Goal: Task Accomplishment & Management: Complete application form

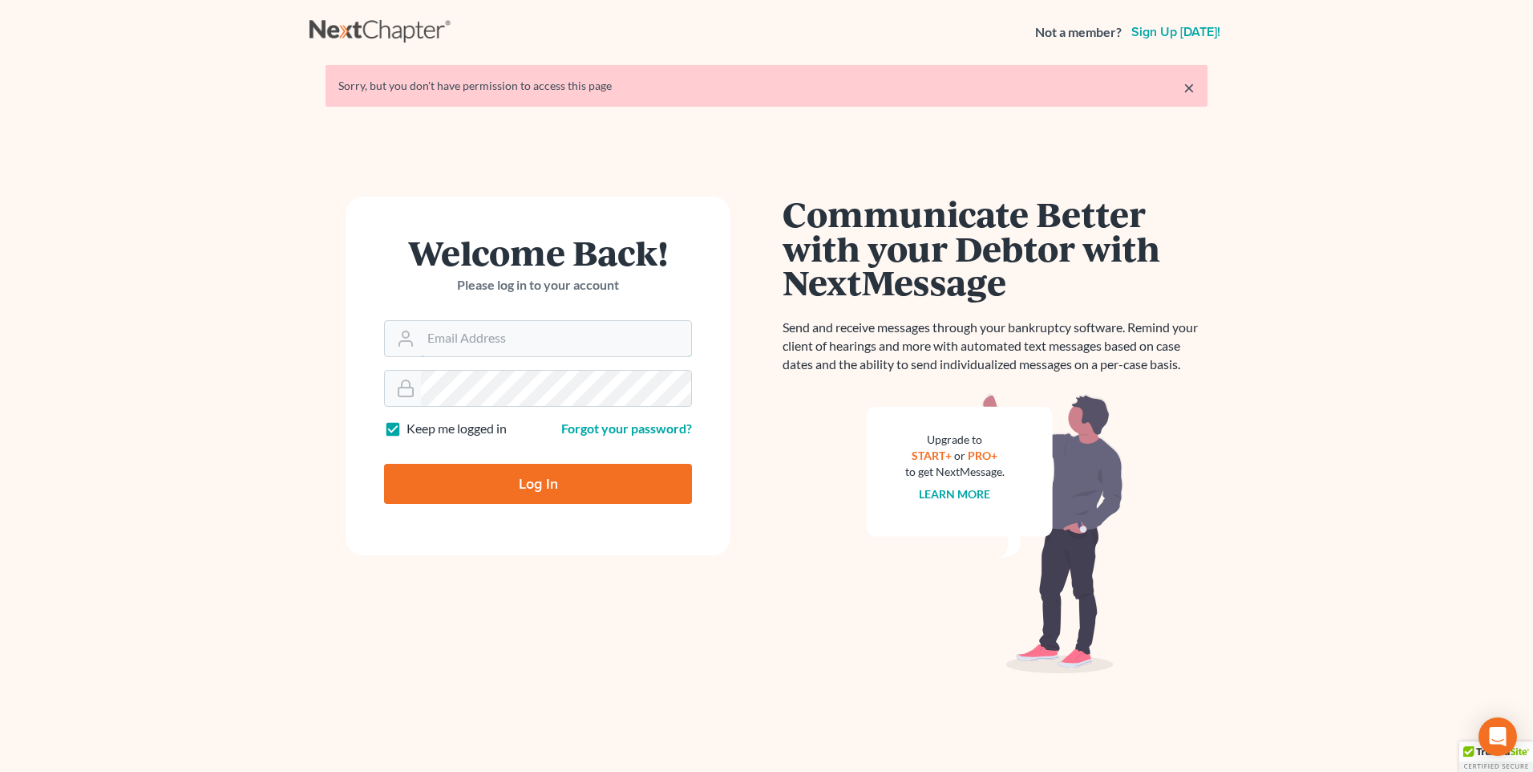
type input "[PERSON_NAME][EMAIL_ADDRESS][DOMAIN_NAME]"
click at [488, 494] on input "Log In" at bounding box center [538, 484] width 308 height 40
type input "Thinking..."
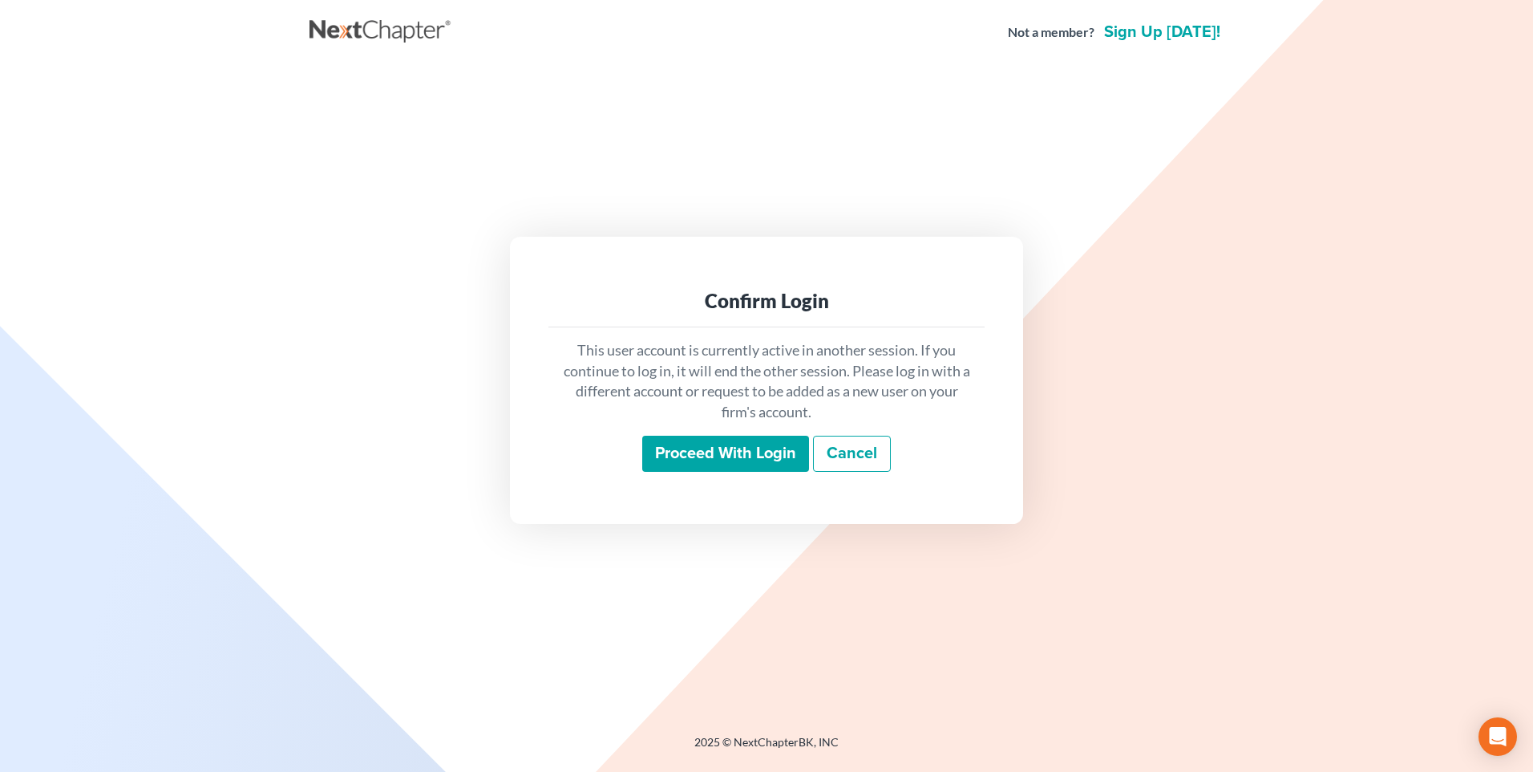
click at [745, 447] on input "Proceed with login" at bounding box center [725, 453] width 167 height 37
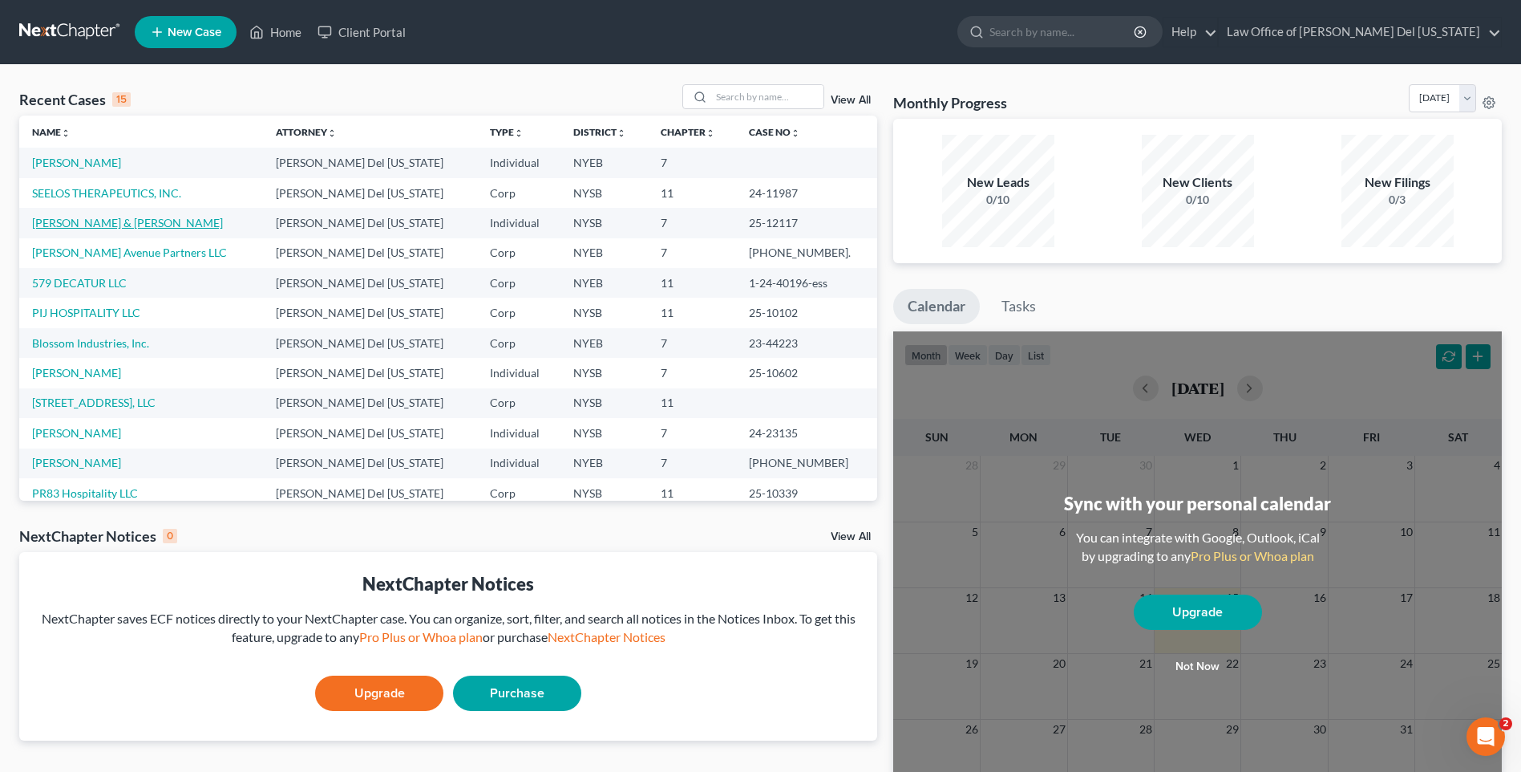
click at [153, 221] on link "[PERSON_NAME] & [PERSON_NAME]" at bounding box center [127, 223] width 191 height 14
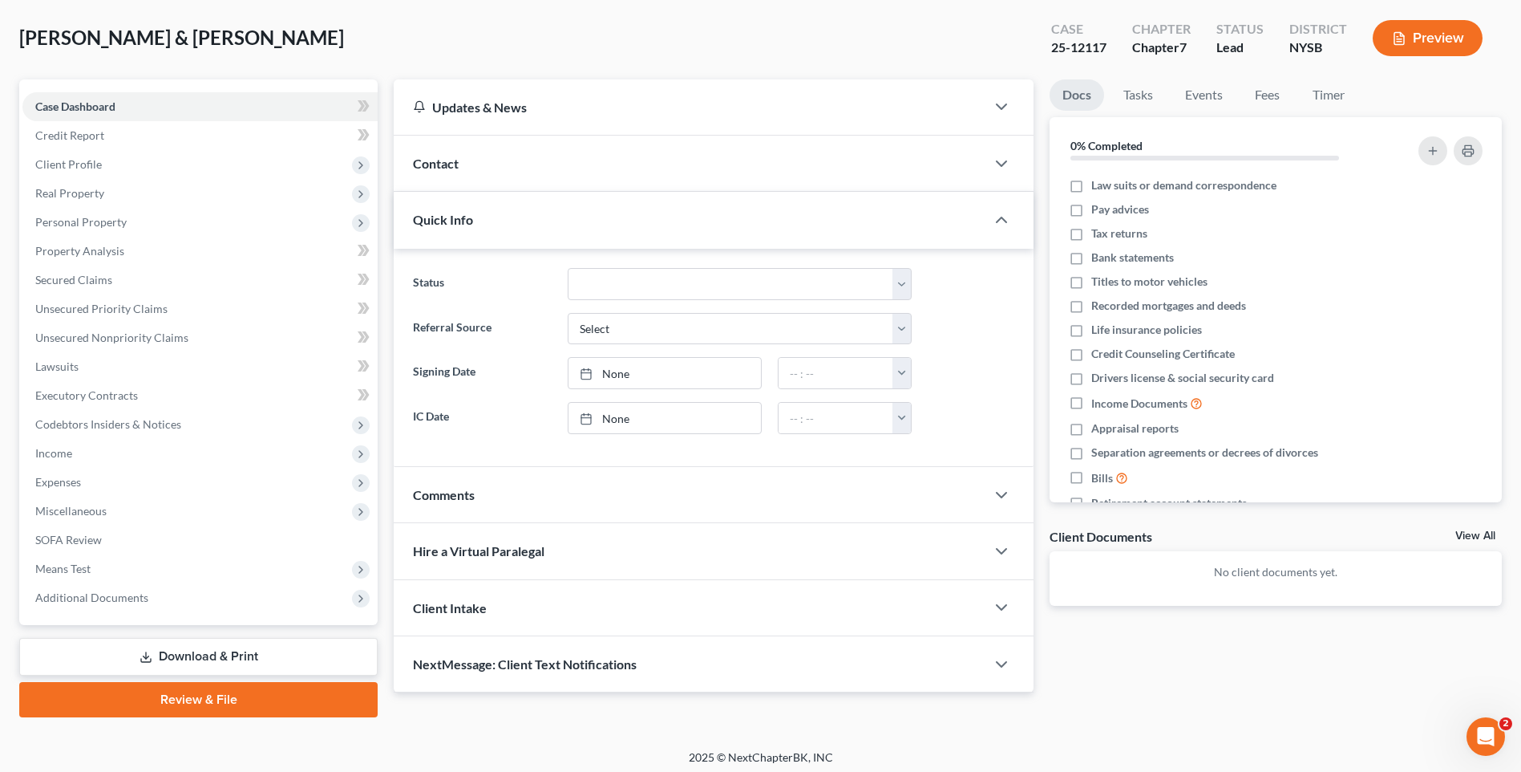
scroll to position [81, 0]
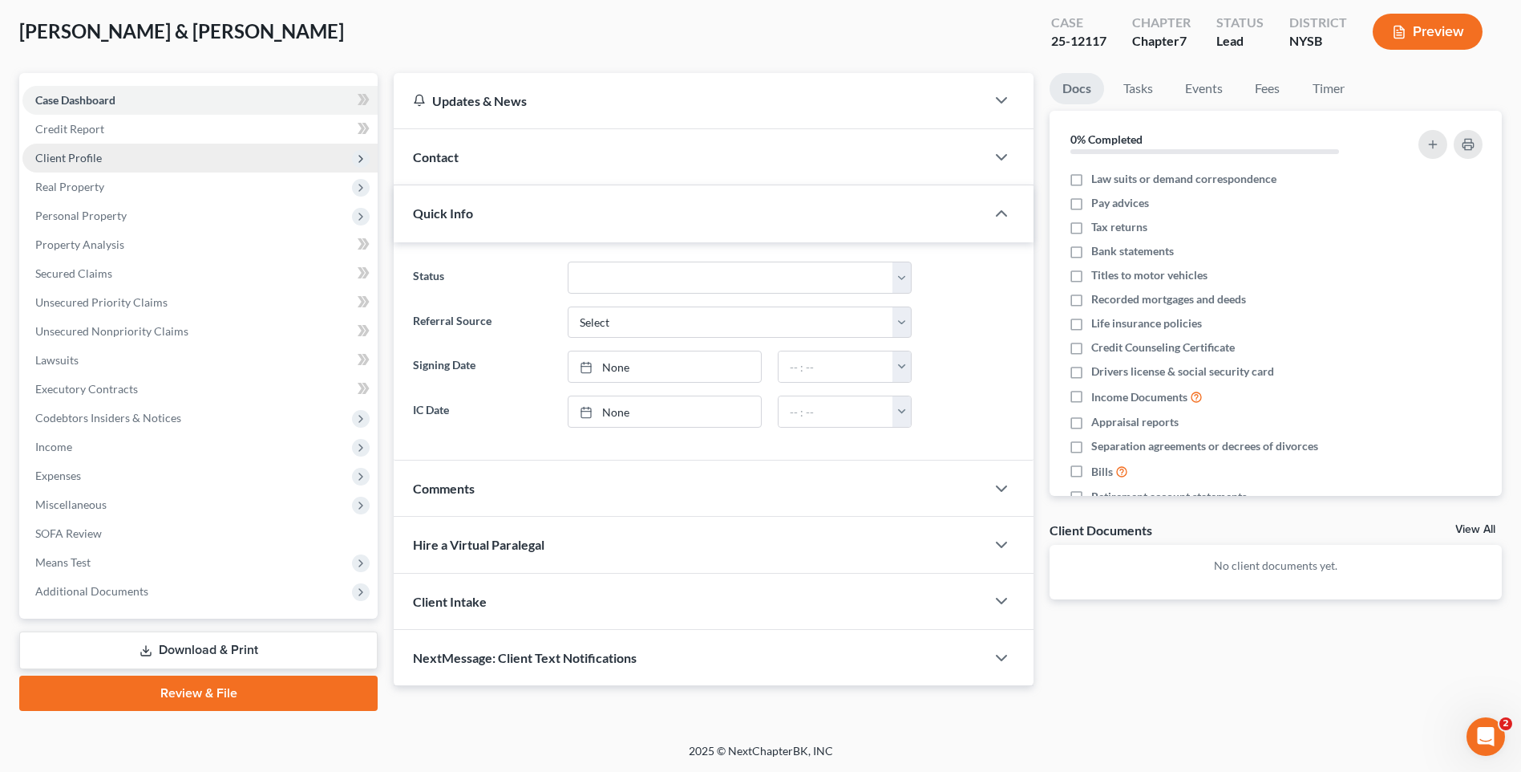
click at [49, 148] on span "Client Profile" at bounding box center [199, 158] width 355 height 29
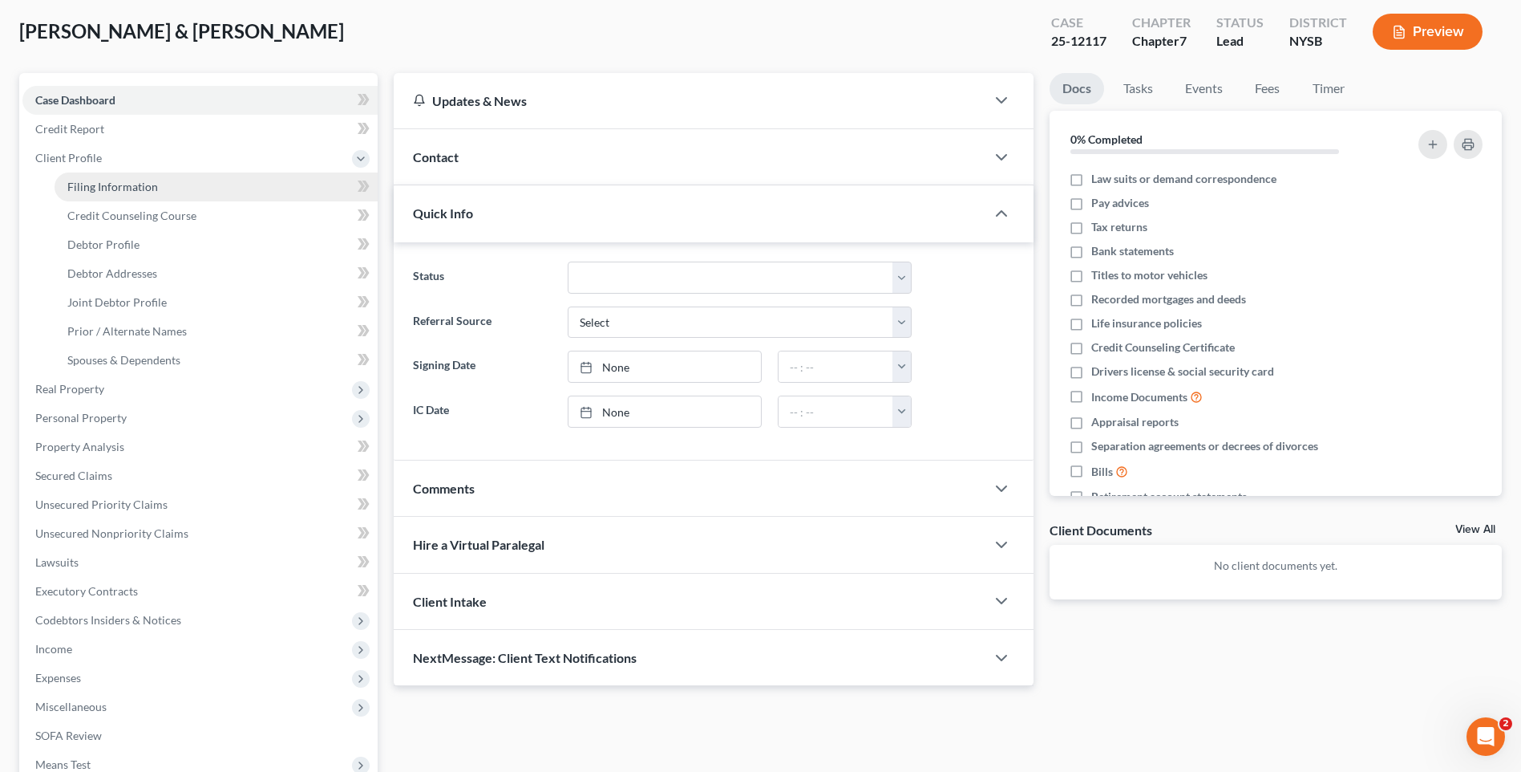
click at [114, 190] on span "Filing Information" at bounding box center [112, 187] width 91 height 14
select select "0"
select select "3"
select select "1"
select select "0"
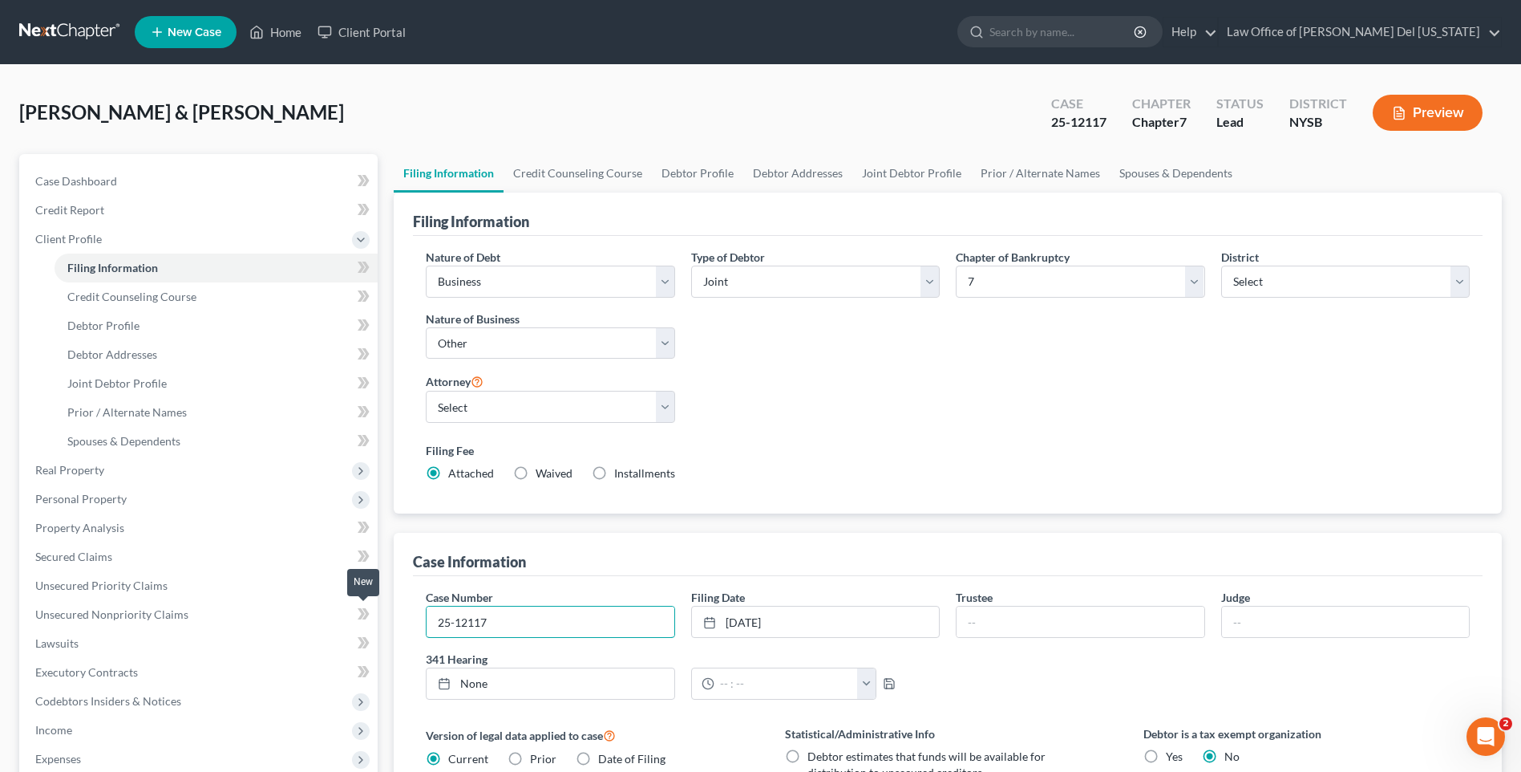
drag, startPoint x: 523, startPoint y: 622, endPoint x: 376, endPoint y: 626, distance: 146.8
click at [376, 626] on div "Petition Navigation Case Dashboard Payments Invoices Payments Payments Credit R…" at bounding box center [760, 606] width 1499 height 904
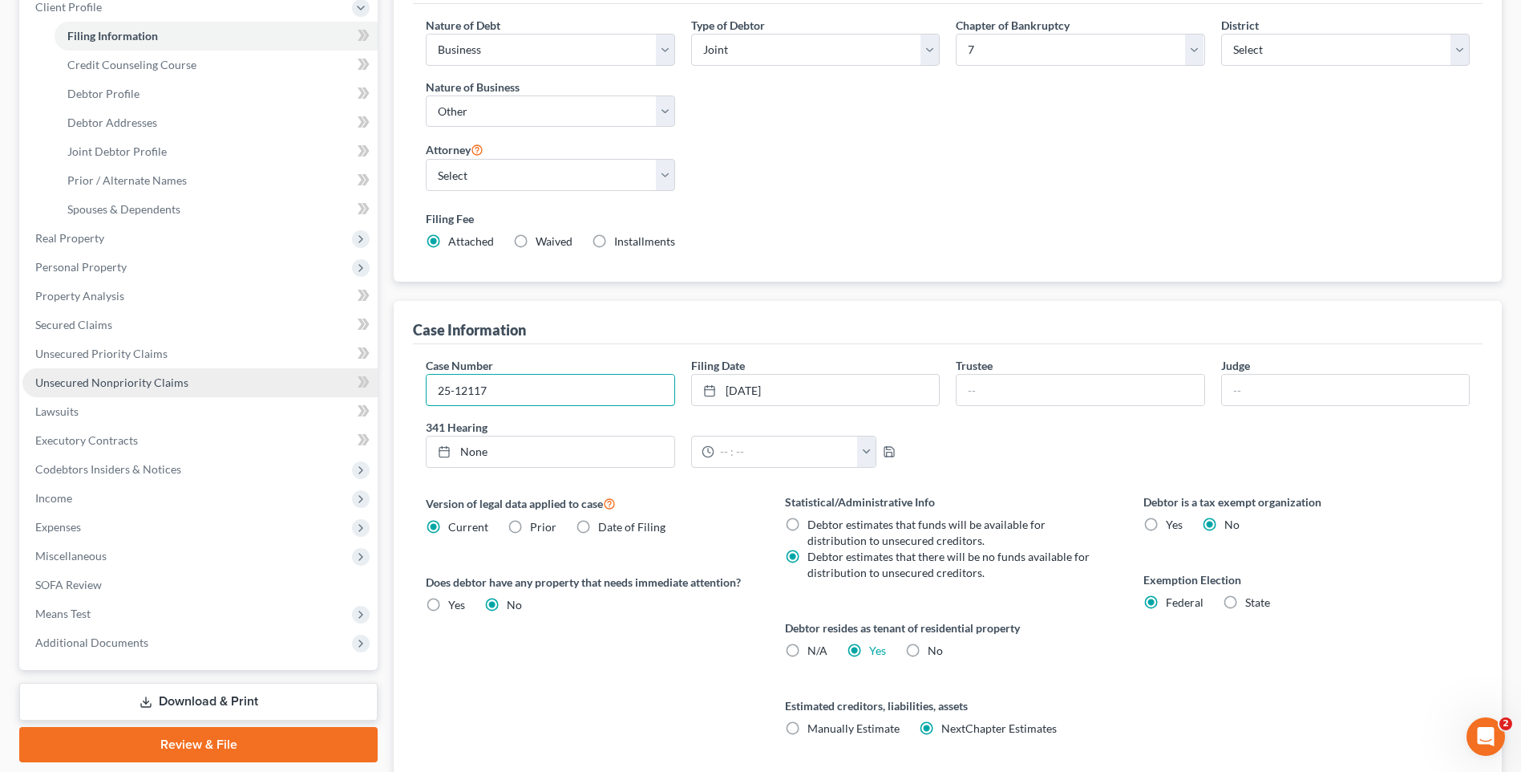
scroll to position [241, 0]
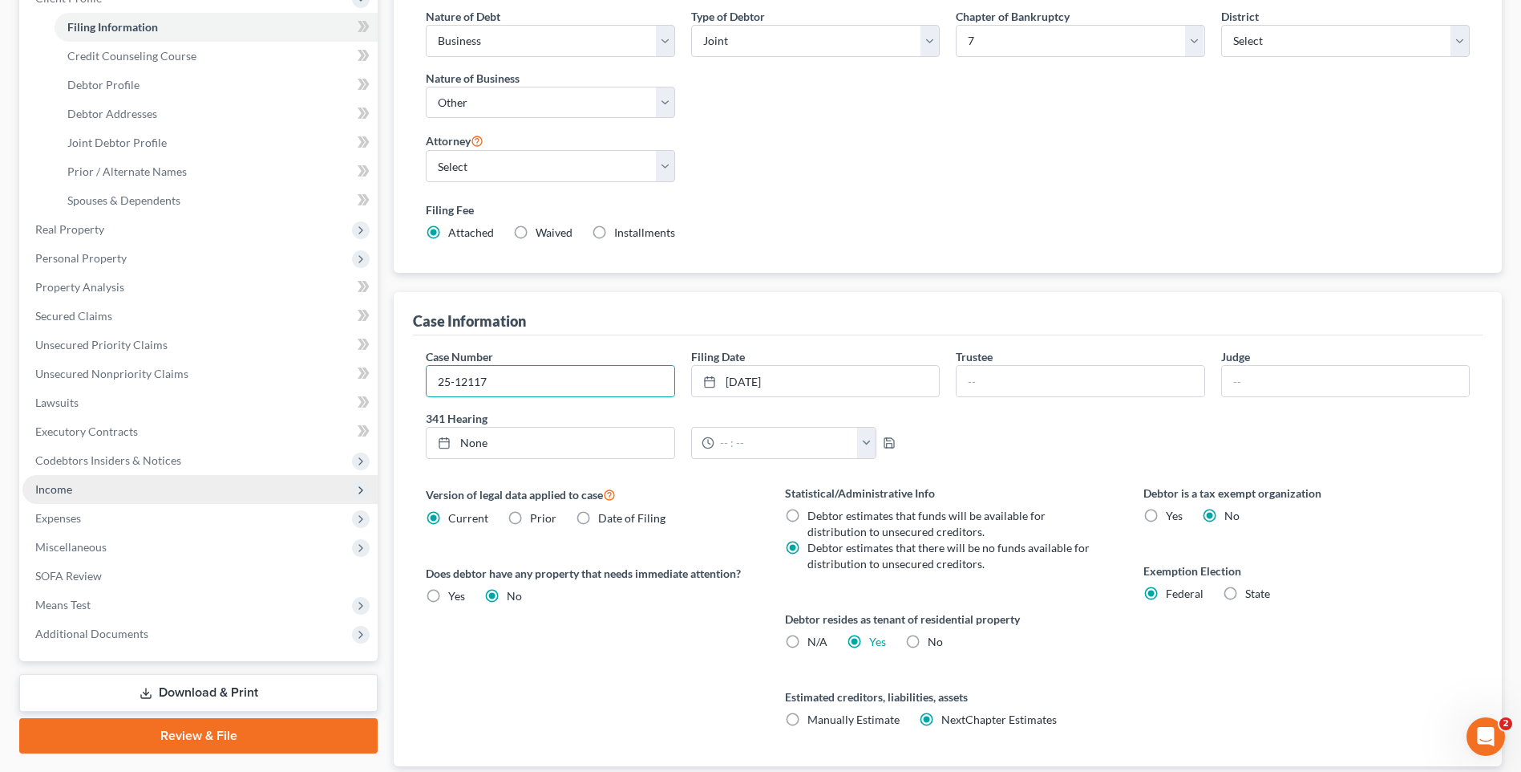
click at [111, 493] on span "Income" at bounding box center [199, 489] width 355 height 29
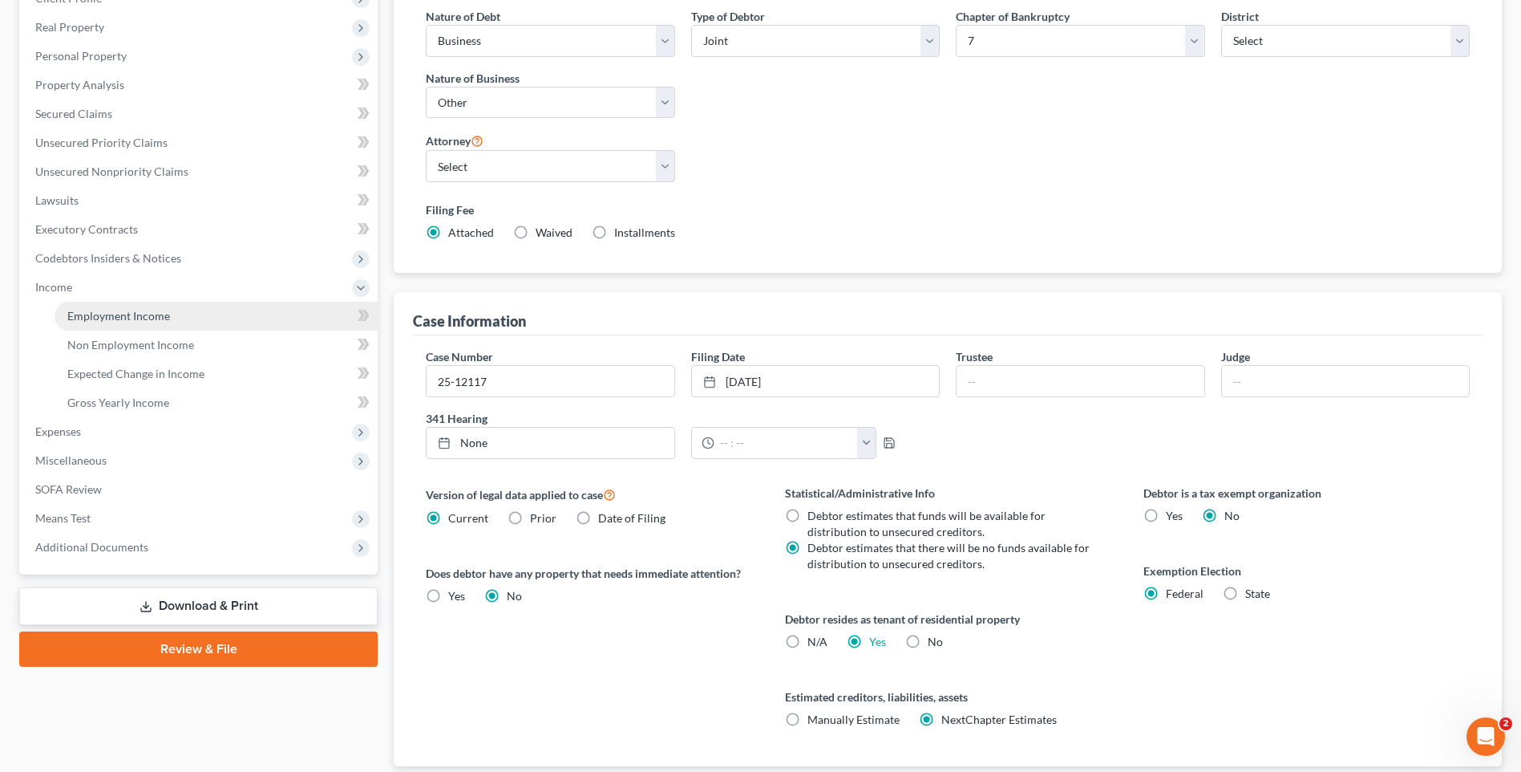
click at [141, 314] on span "Employment Income" at bounding box center [118, 316] width 103 height 14
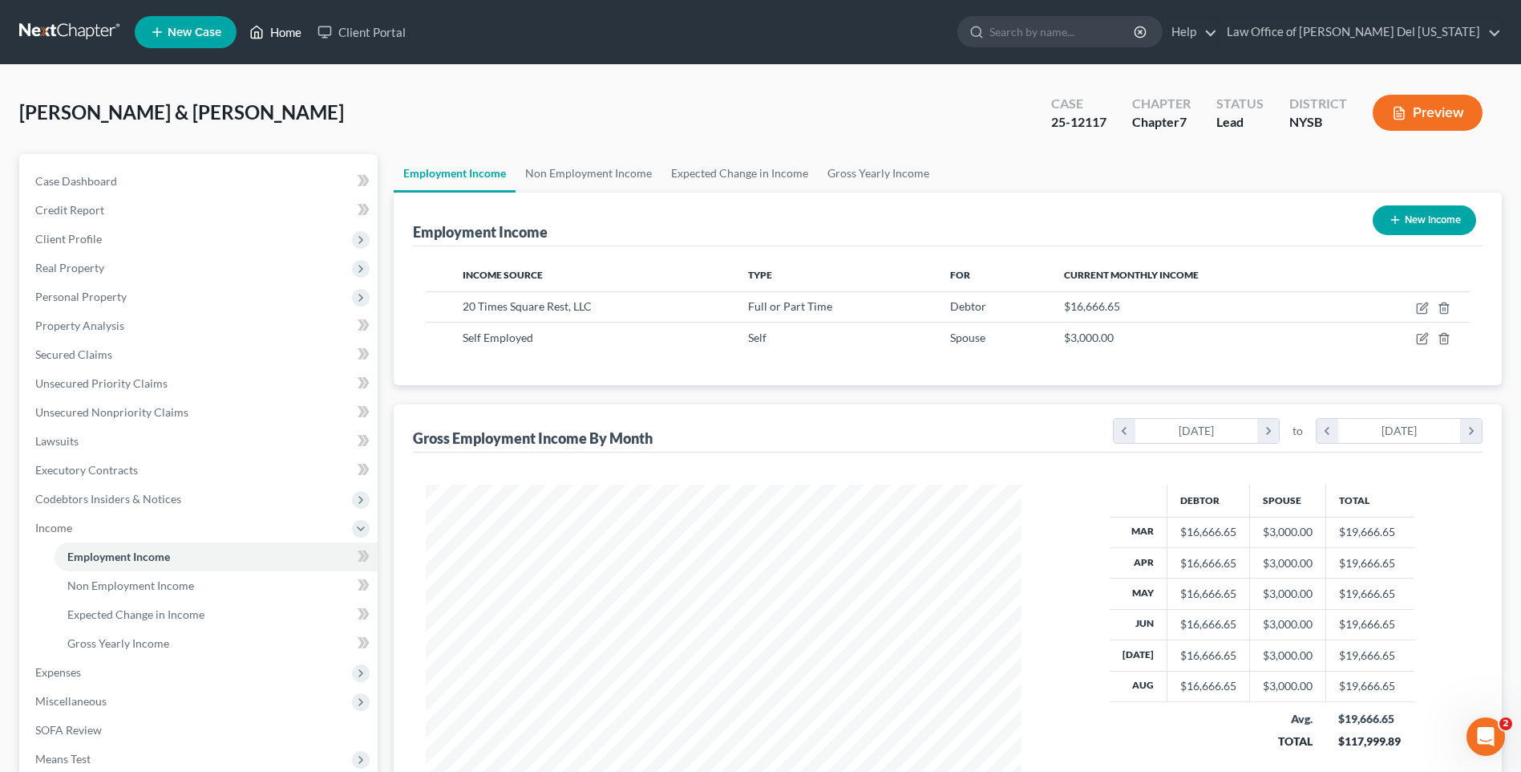
click at [277, 31] on link "Home" at bounding box center [275, 32] width 68 height 29
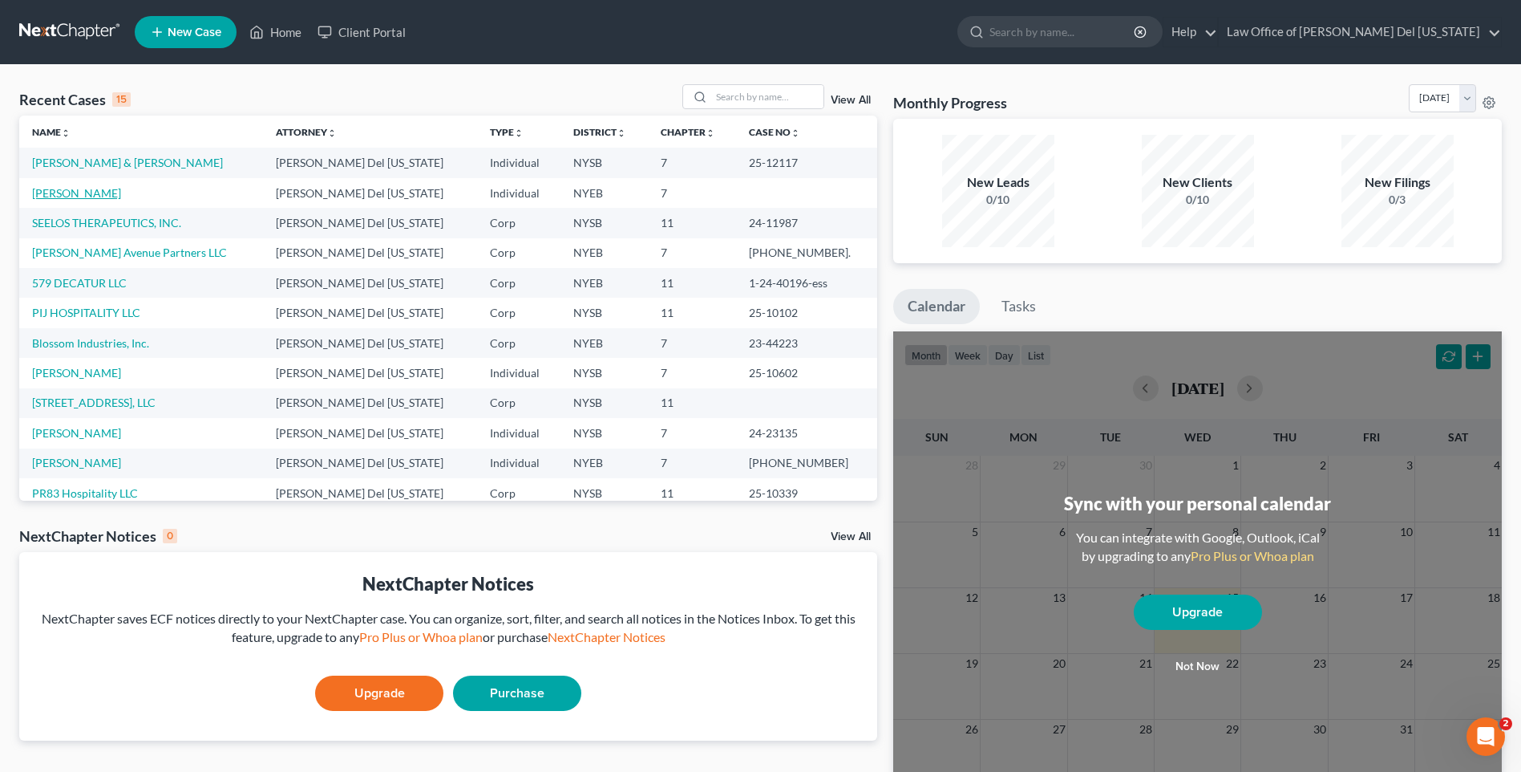
click at [86, 192] on link "[PERSON_NAME]" at bounding box center [76, 193] width 89 height 14
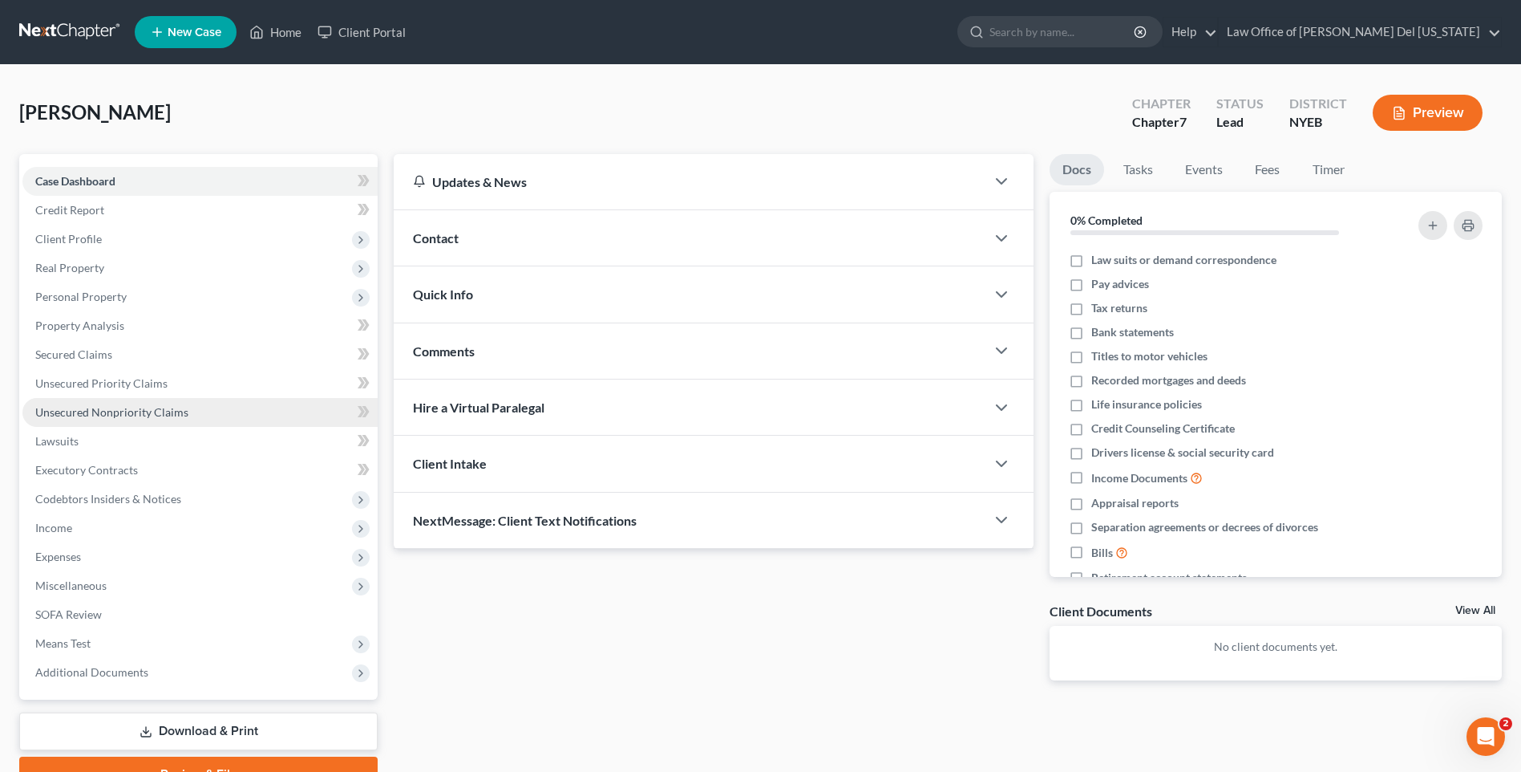
click at [144, 412] on span "Unsecured Nonpriority Claims" at bounding box center [111, 412] width 153 height 14
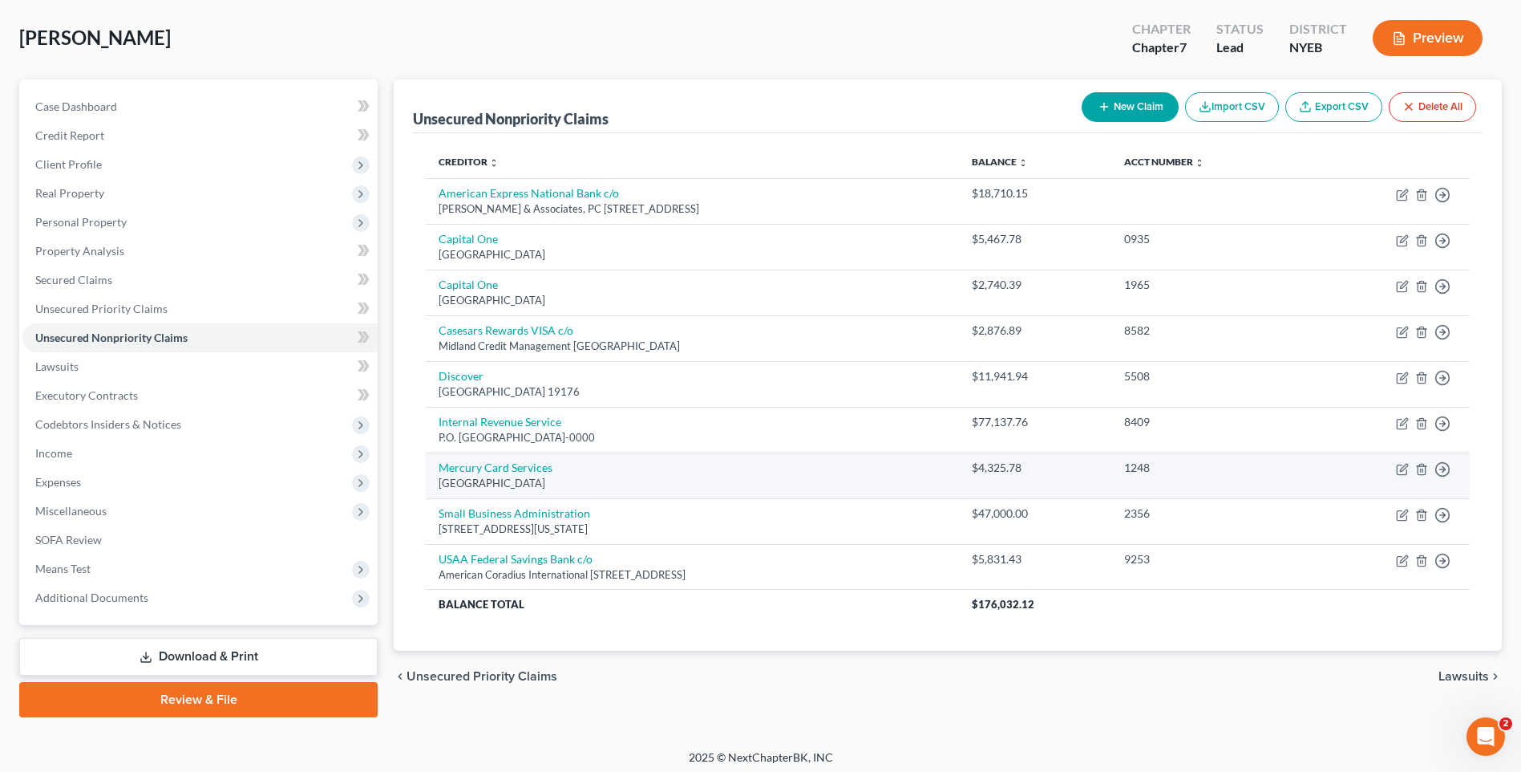
scroll to position [81, 0]
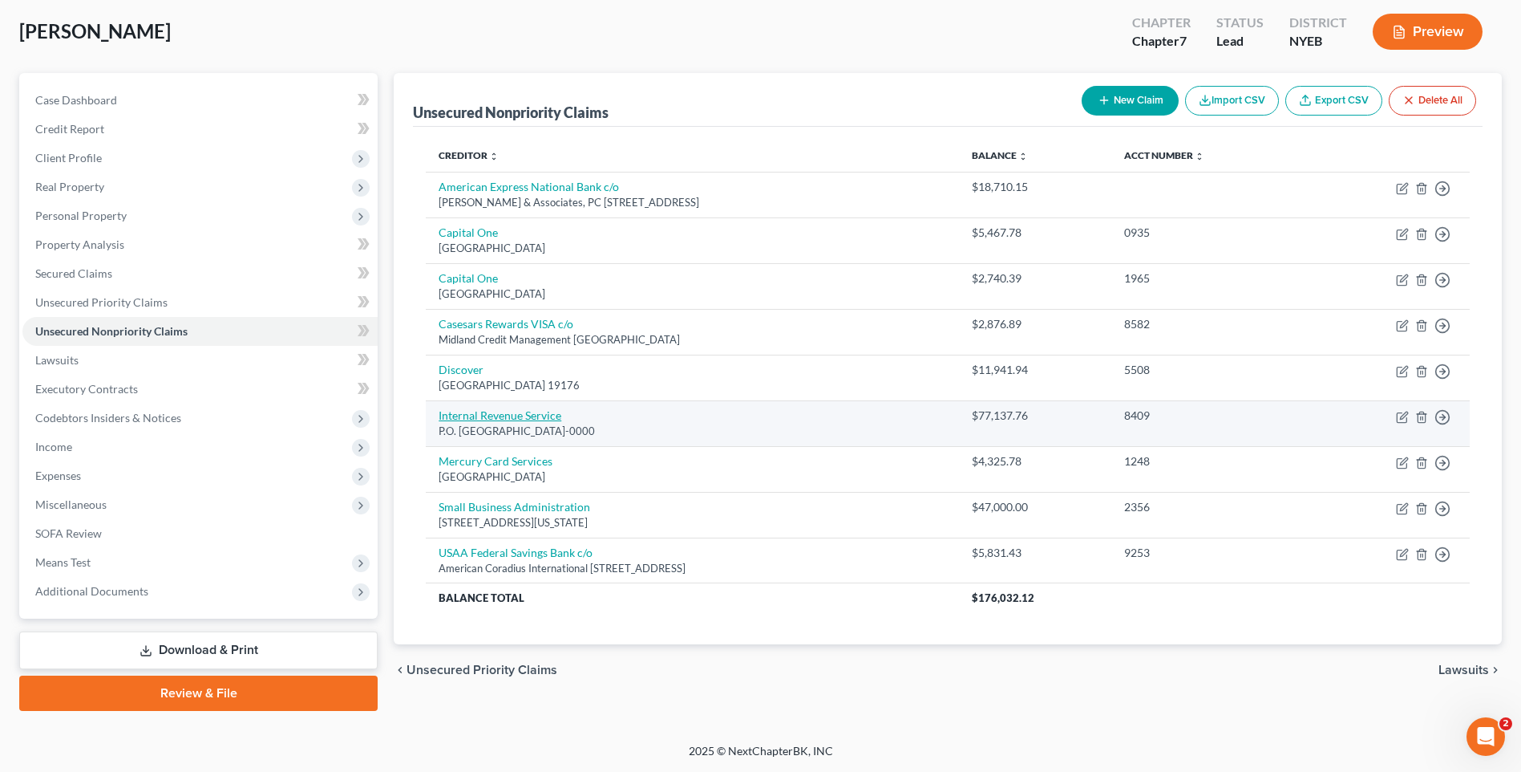
click at [523, 416] on link "Internal Revenue Service" at bounding box center [500, 415] width 123 height 14
select select "39"
select select "14"
select select "0"
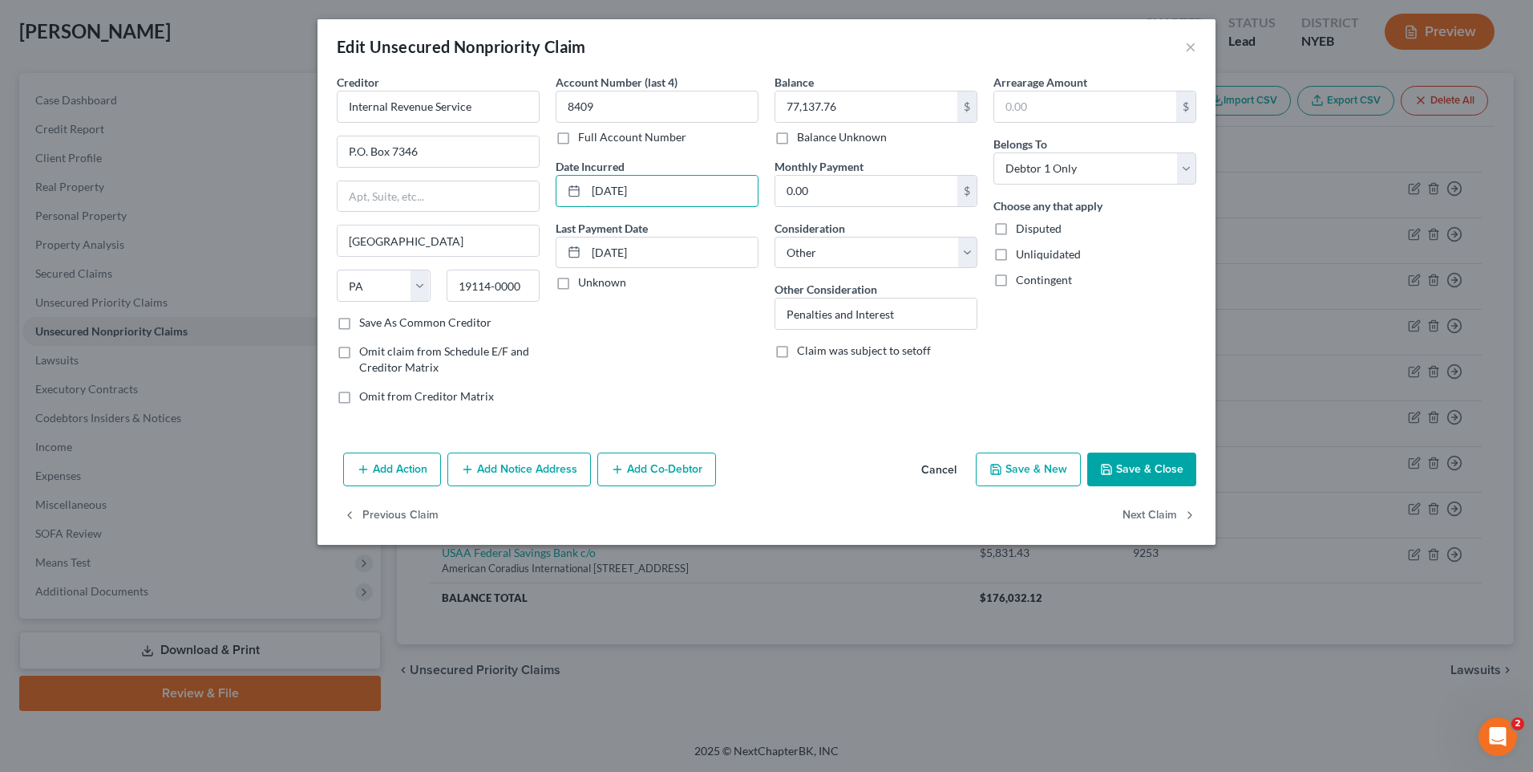
drag, startPoint x: 707, startPoint y: 196, endPoint x: 545, endPoint y: 210, distance: 162.6
click at [545, 210] on div "Creditor * Internal Revenue Service P.O. [GEOGRAPHIC_DATA] [US_STATE] AK AR AZ …" at bounding box center [767, 245] width 876 height 343
type input "[DATE]"
click at [862, 107] on input "16,427" at bounding box center [867, 106] width 182 height 30
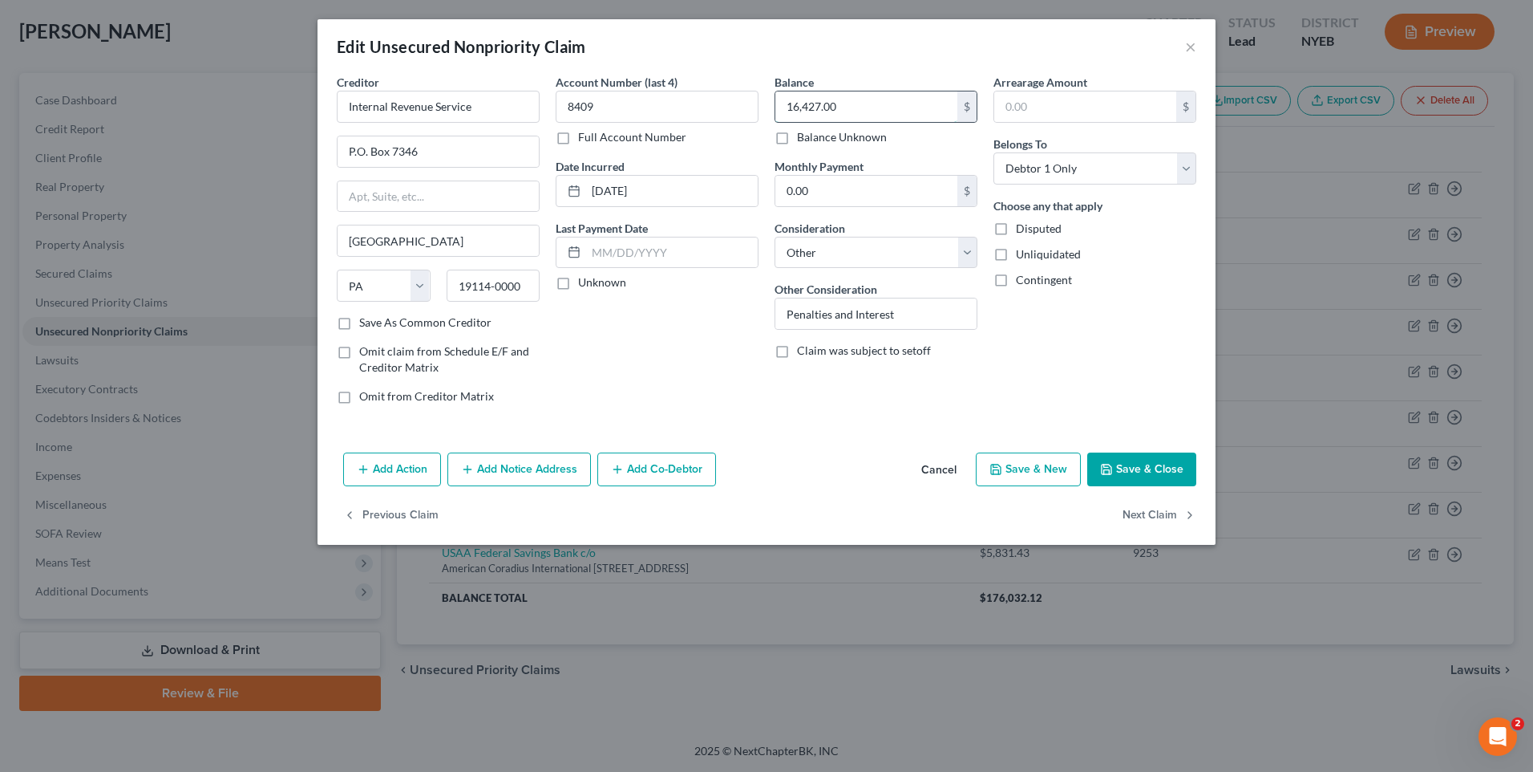
type input "16,427.00"
click at [1046, 462] on button "Save & New" at bounding box center [1028, 469] width 105 height 34
select select "0"
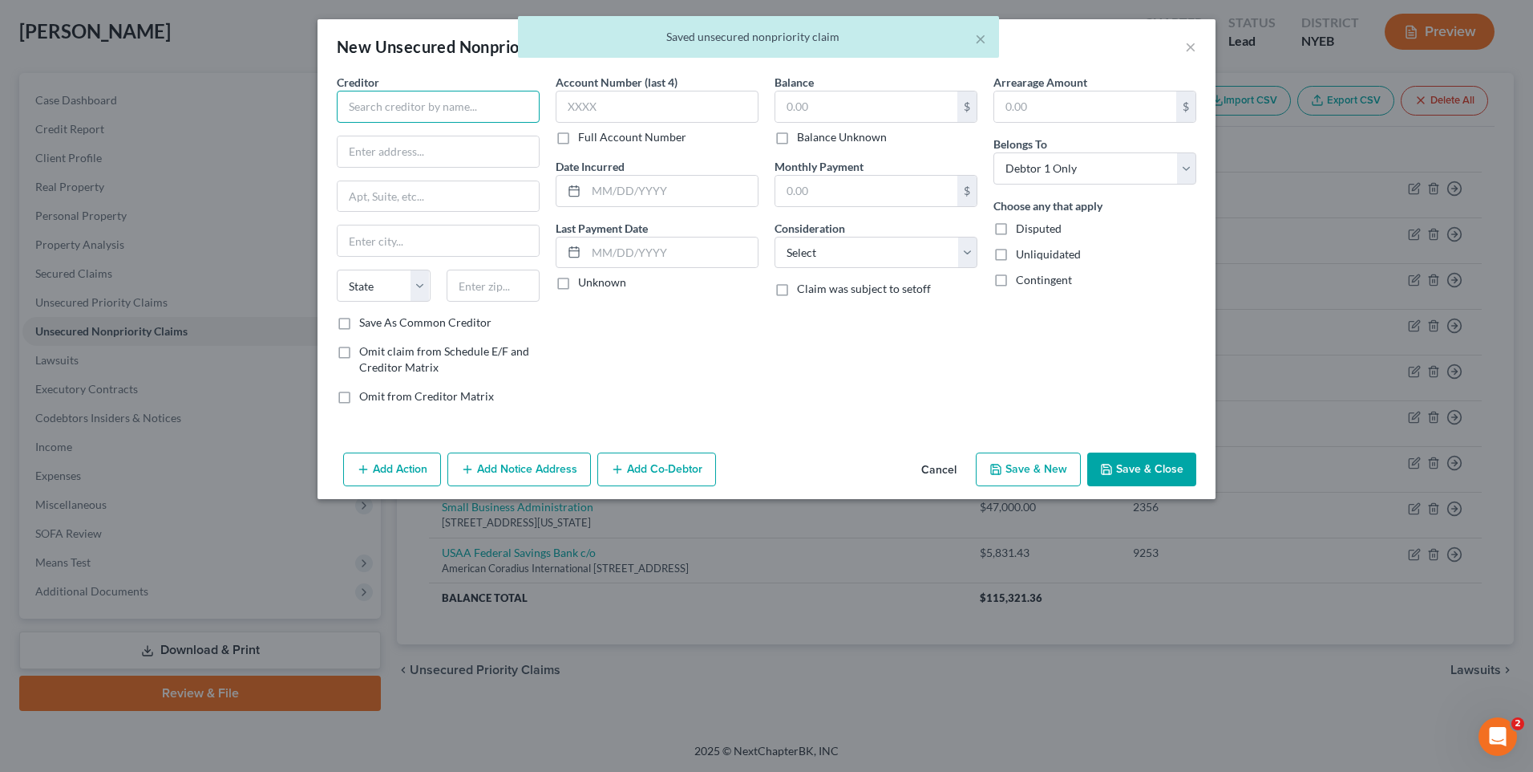
click at [502, 112] on input "text" at bounding box center [438, 107] width 203 height 32
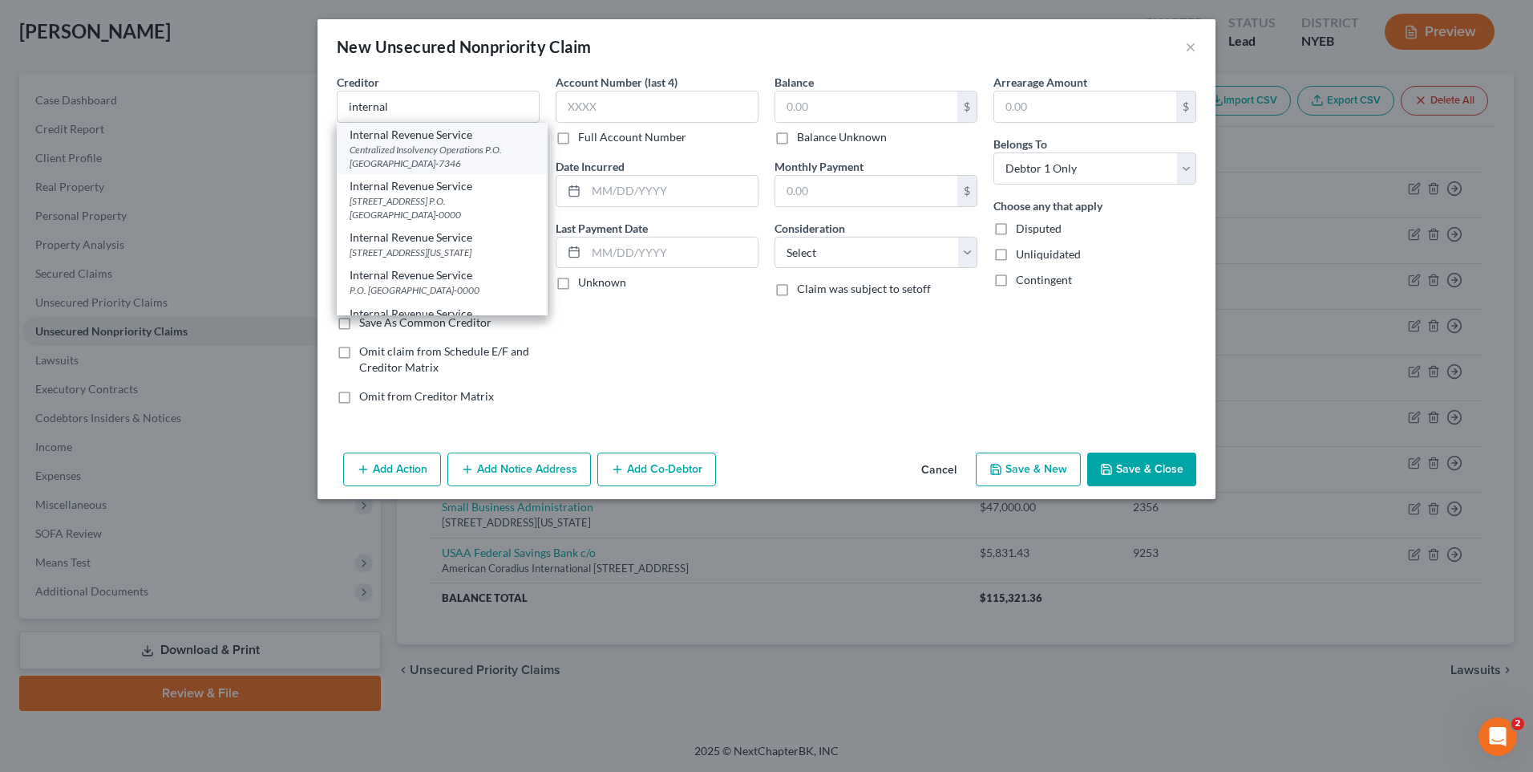
click at [470, 147] on div "Centralized Insolvency Operations P.O. [GEOGRAPHIC_DATA]-7346" at bounding box center [442, 156] width 185 height 27
type input "Internal Revenue Service"
type input "Centralized Insolvency Operations"
type input "P.O. Box 7346"
type input "[GEOGRAPHIC_DATA]"
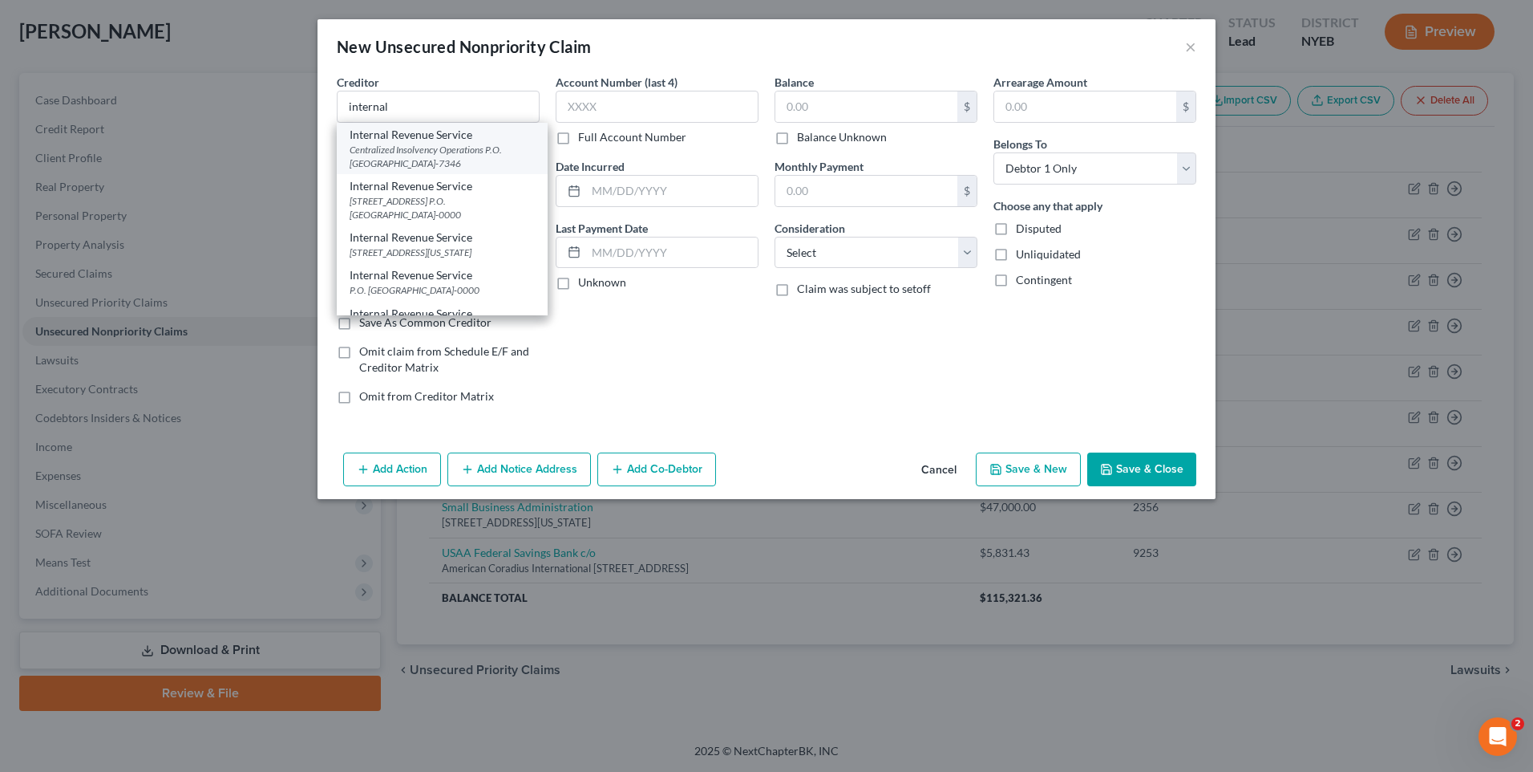
select select "39"
type input "19101-7346"
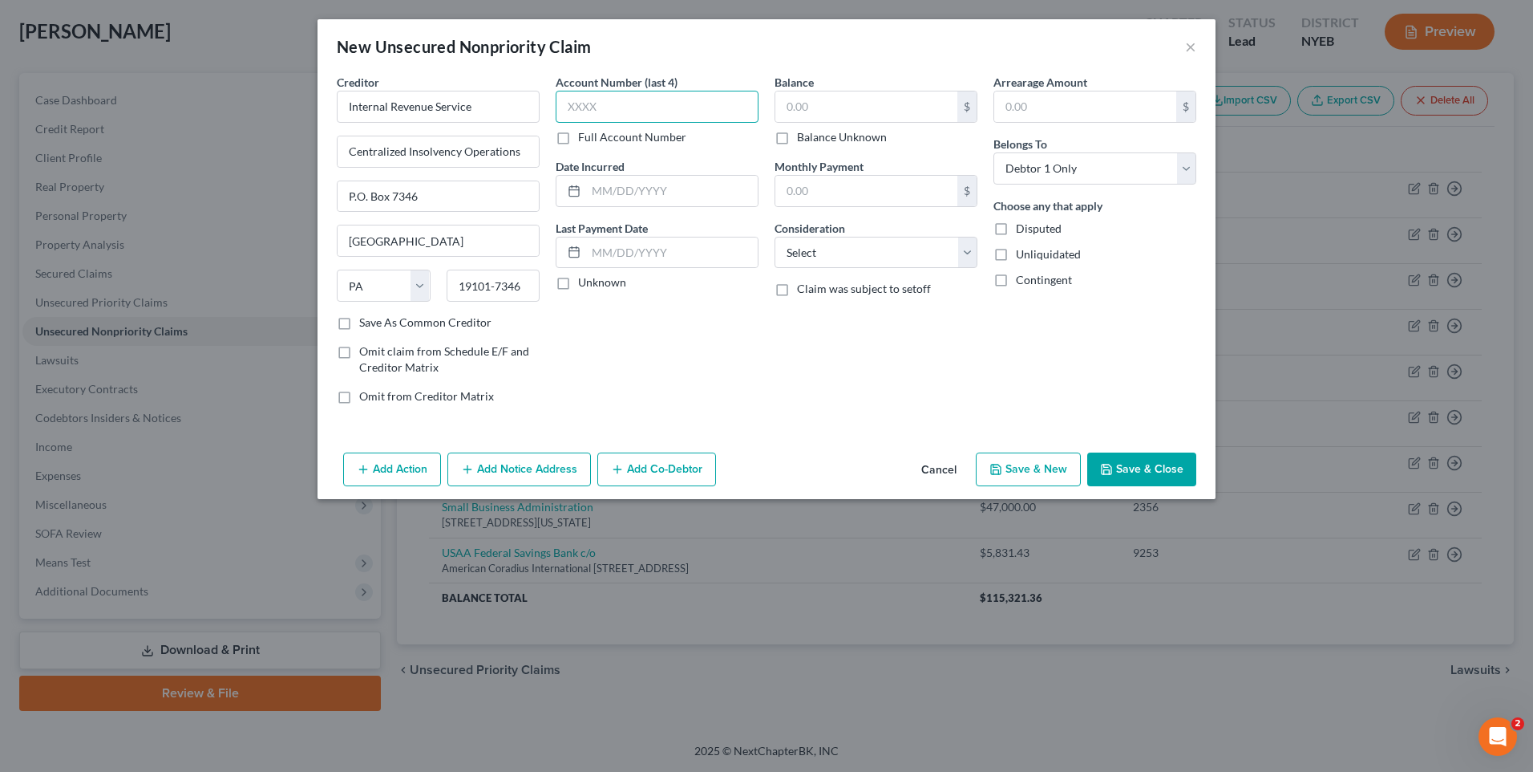
click at [624, 110] on input "text" at bounding box center [657, 107] width 203 height 32
type input "8409"
click at [695, 191] on input "text" at bounding box center [672, 191] width 172 height 30
click at [1189, 42] on button "×" at bounding box center [1190, 46] width 11 height 19
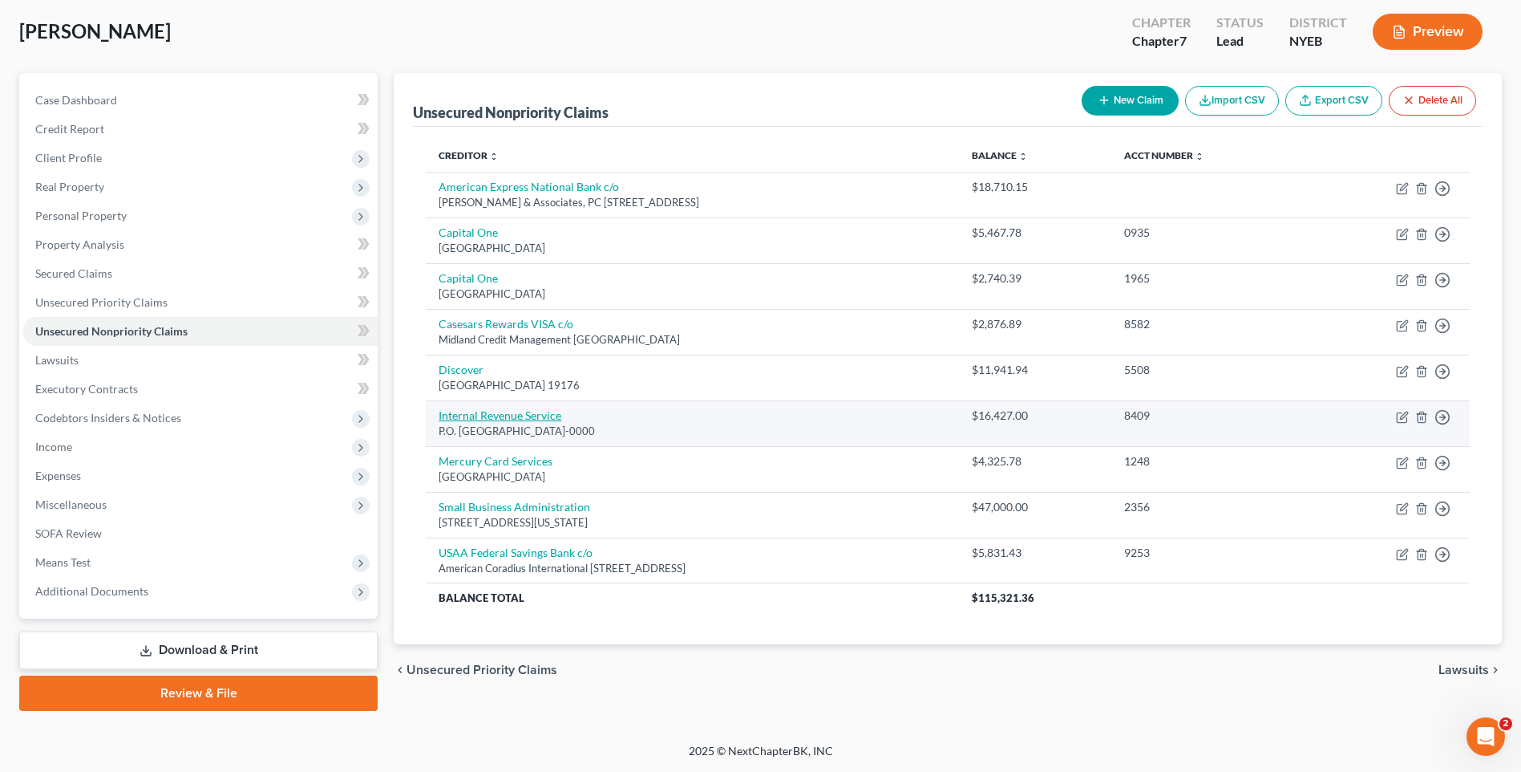
click at [546, 408] on link "Internal Revenue Service" at bounding box center [500, 415] width 123 height 14
select select "39"
select select "14"
select select "0"
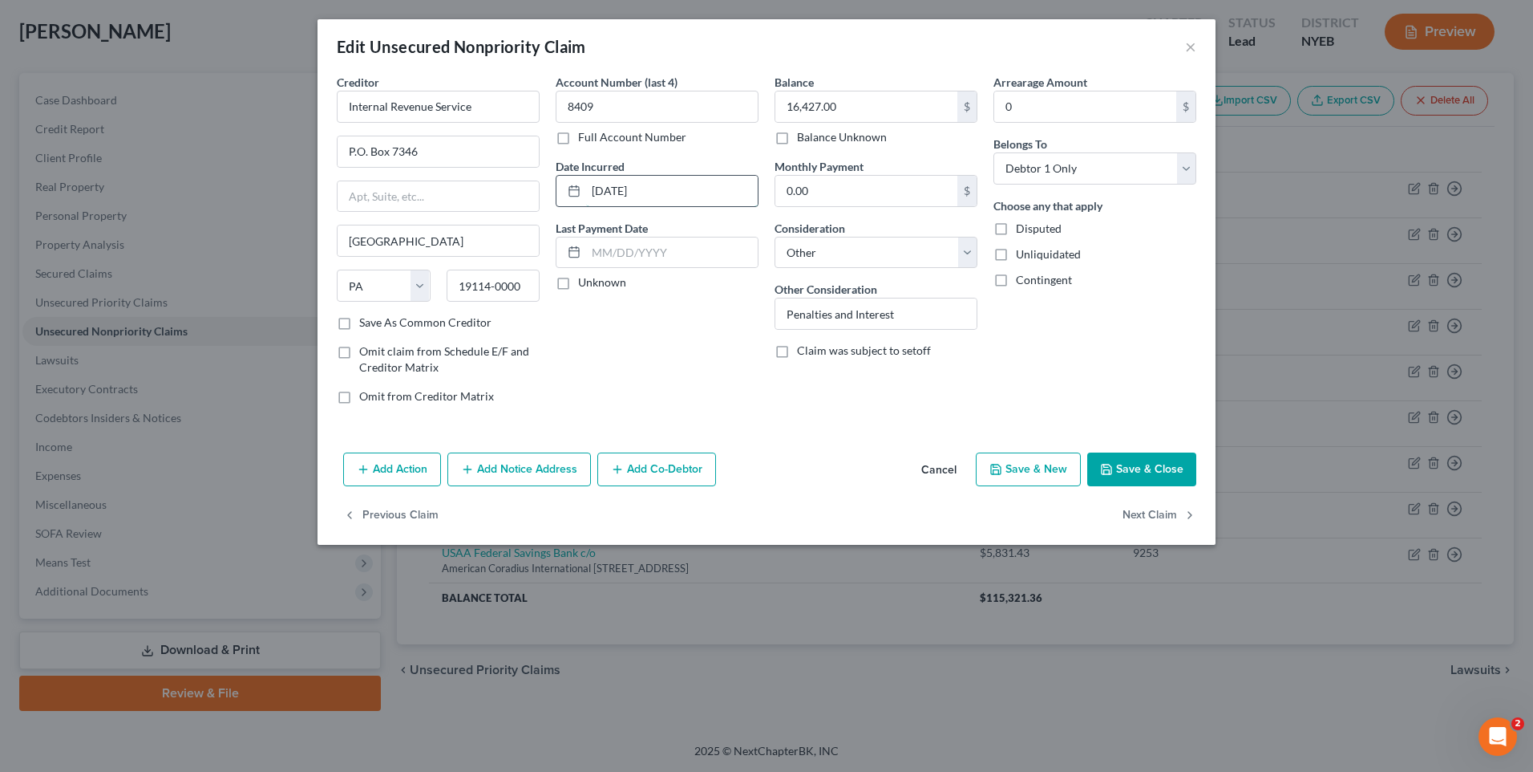
click at [703, 183] on input "[DATE]" at bounding box center [672, 191] width 172 height 30
type input "[DATE]"
type input "27,228.00"
click at [1057, 462] on button "Save & New" at bounding box center [1028, 469] width 105 height 34
select select "0"
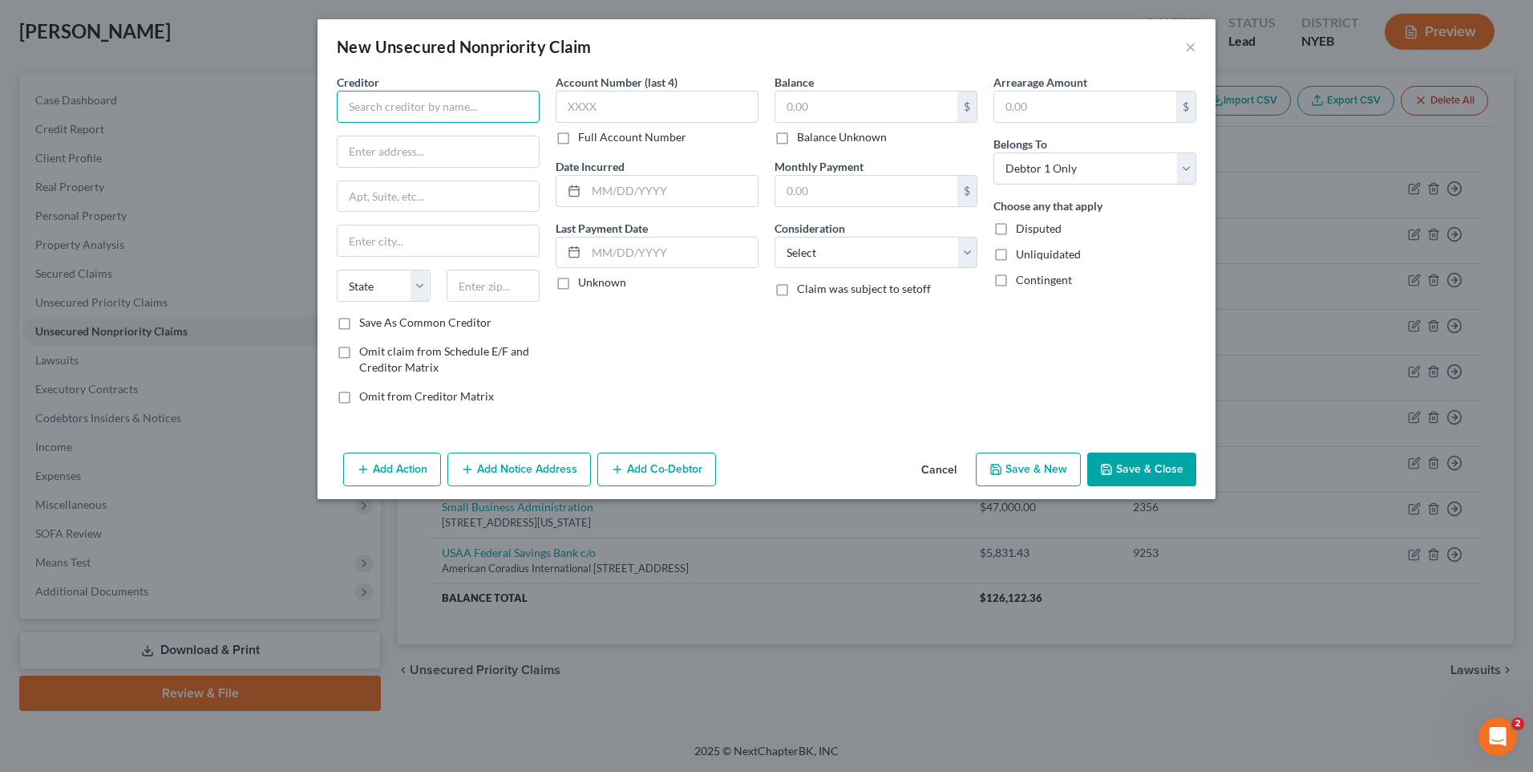
click at [431, 111] on input "text" at bounding box center [438, 107] width 203 height 32
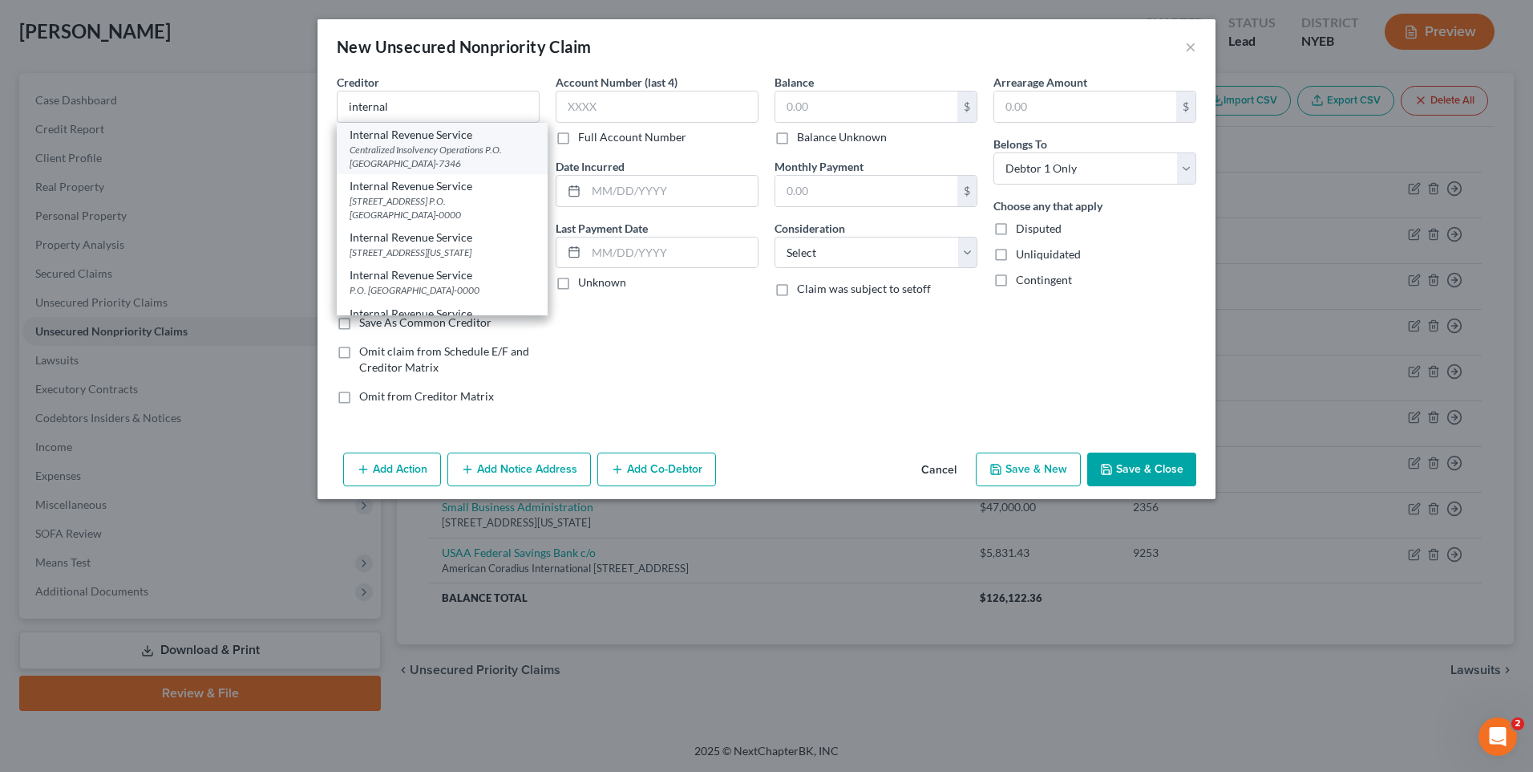
click at [459, 159] on div "Centralized Insolvency Operations P.O. [GEOGRAPHIC_DATA]-7346" at bounding box center [442, 156] width 185 height 27
type input "Internal Revenue Service"
type input "Centralized Insolvency Operations"
type input "P.O. Box 7346"
type input "[GEOGRAPHIC_DATA]"
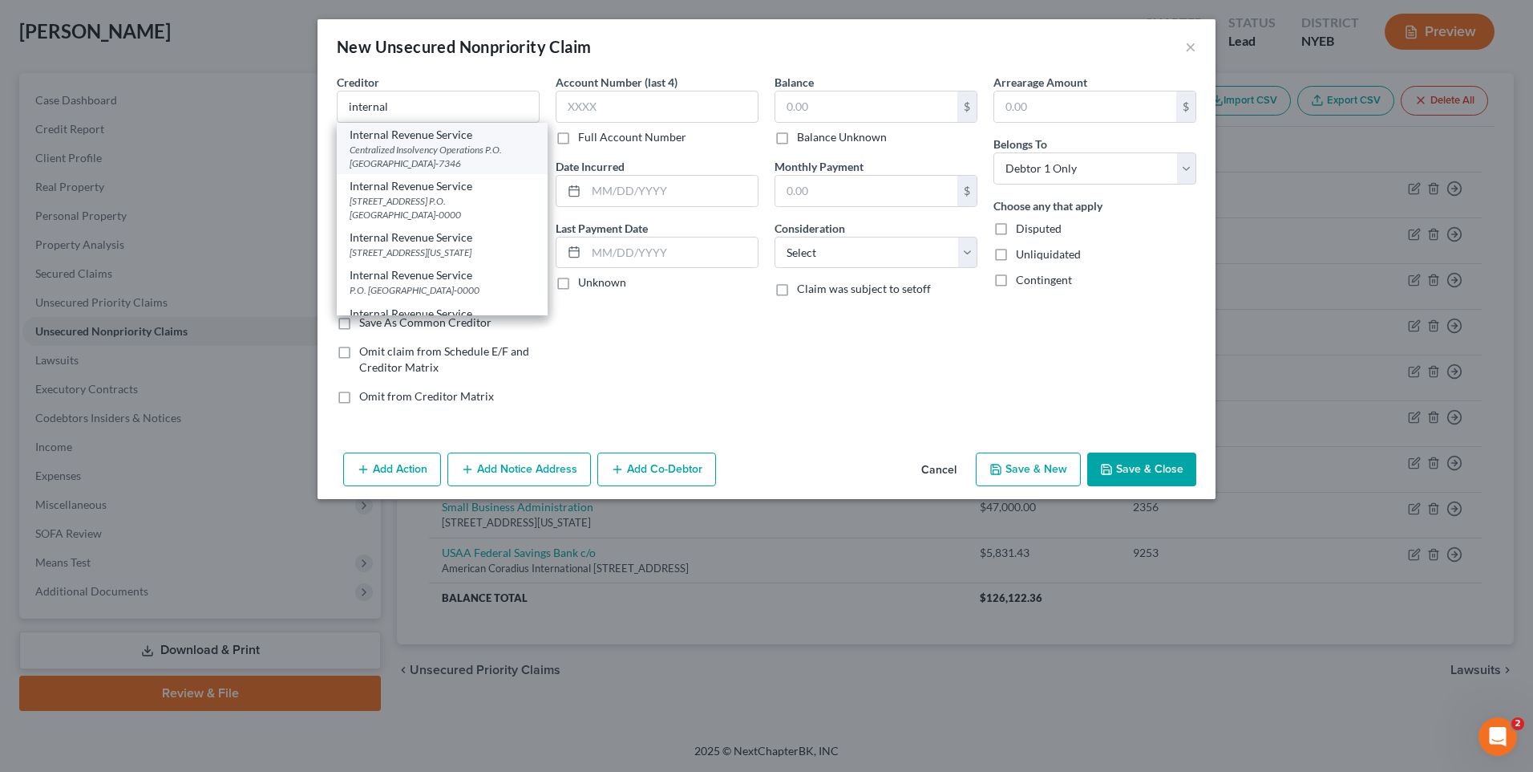
select select "39"
type input "19101-7346"
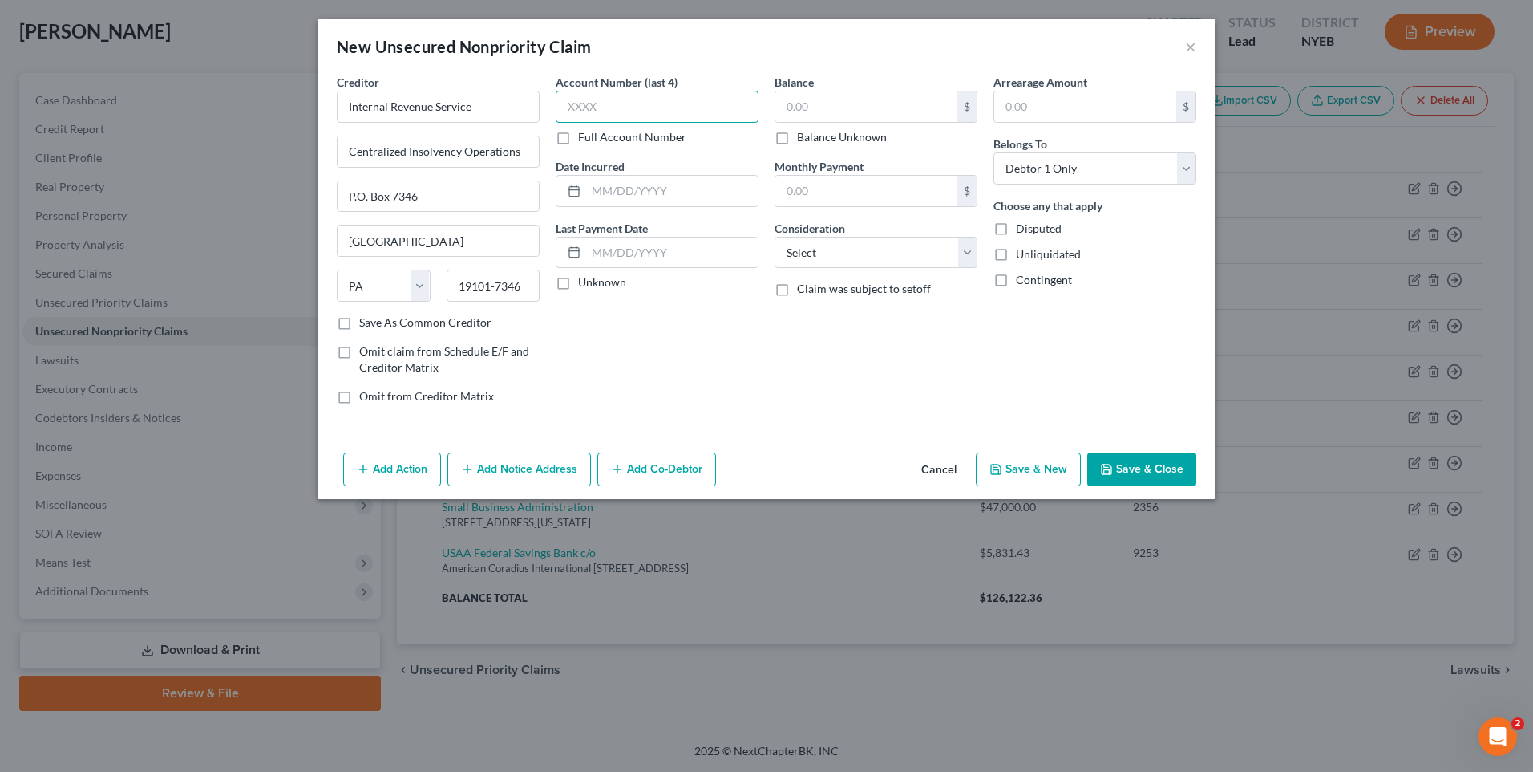
click at [665, 117] on input "text" at bounding box center [657, 107] width 203 height 32
type input "8409"
click at [661, 197] on input "text" at bounding box center [672, 191] width 172 height 30
type input "[DATE]"
click at [894, 96] on input "text" at bounding box center [867, 106] width 182 height 30
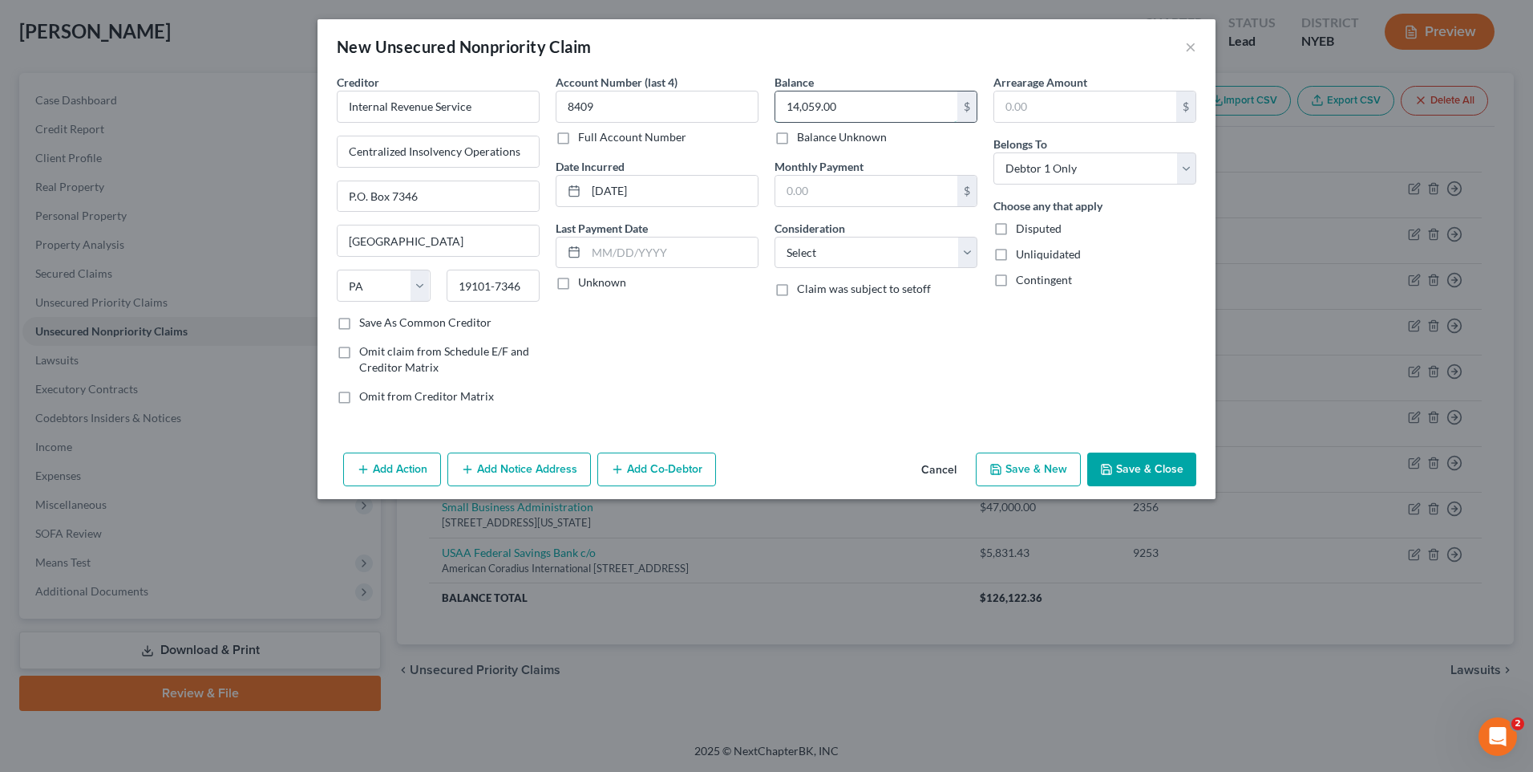
type input "14,059.00"
click at [1059, 474] on button "Save & New" at bounding box center [1028, 469] width 105 height 34
select select "0"
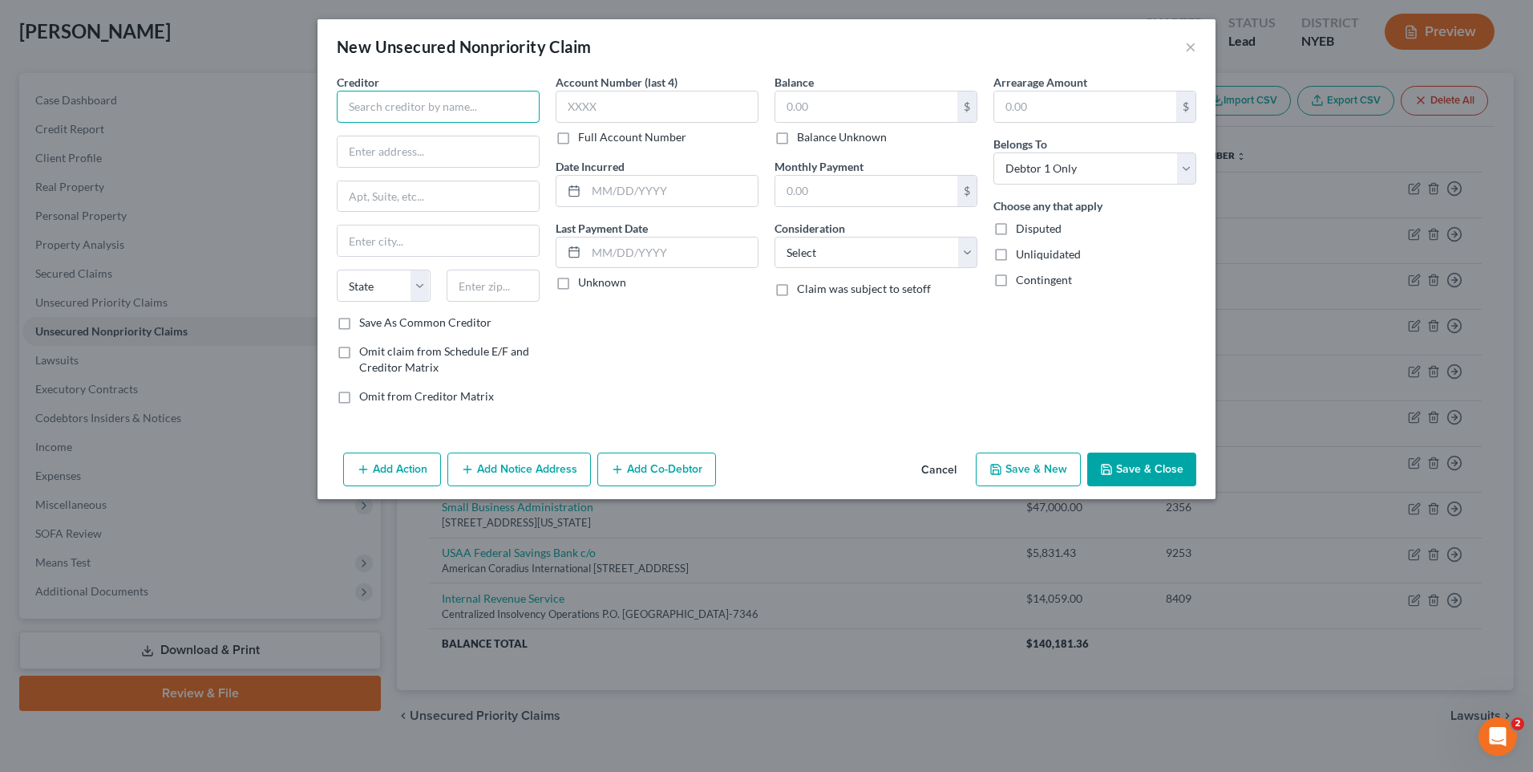
click at [480, 107] on input "text" at bounding box center [438, 107] width 203 height 32
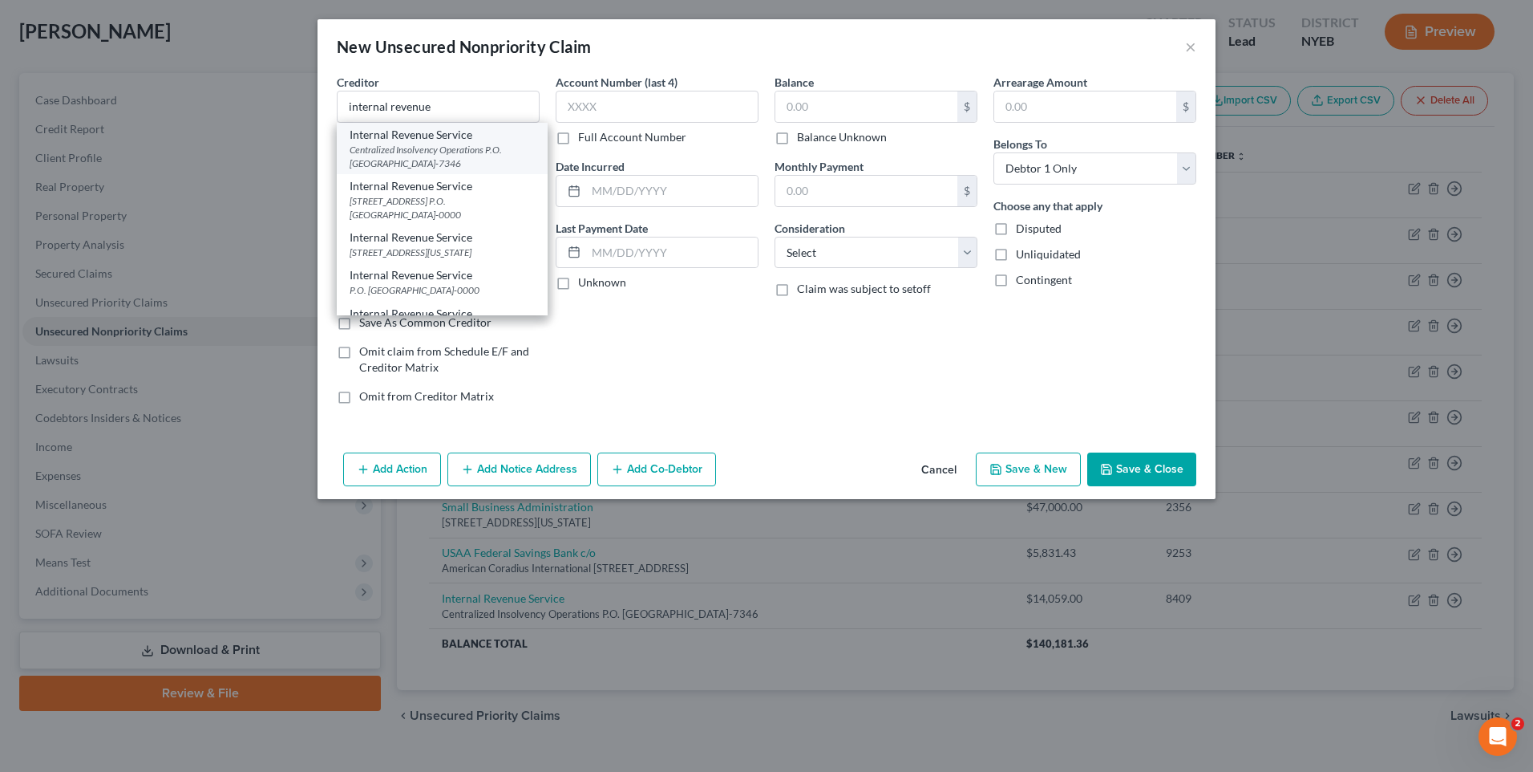
click at [460, 140] on div "Internal Revenue Service" at bounding box center [442, 135] width 185 height 16
type input "Internal Revenue Service"
type input "Centralized Insolvency Operations"
type input "P.O. Box 7346"
type input "[GEOGRAPHIC_DATA]"
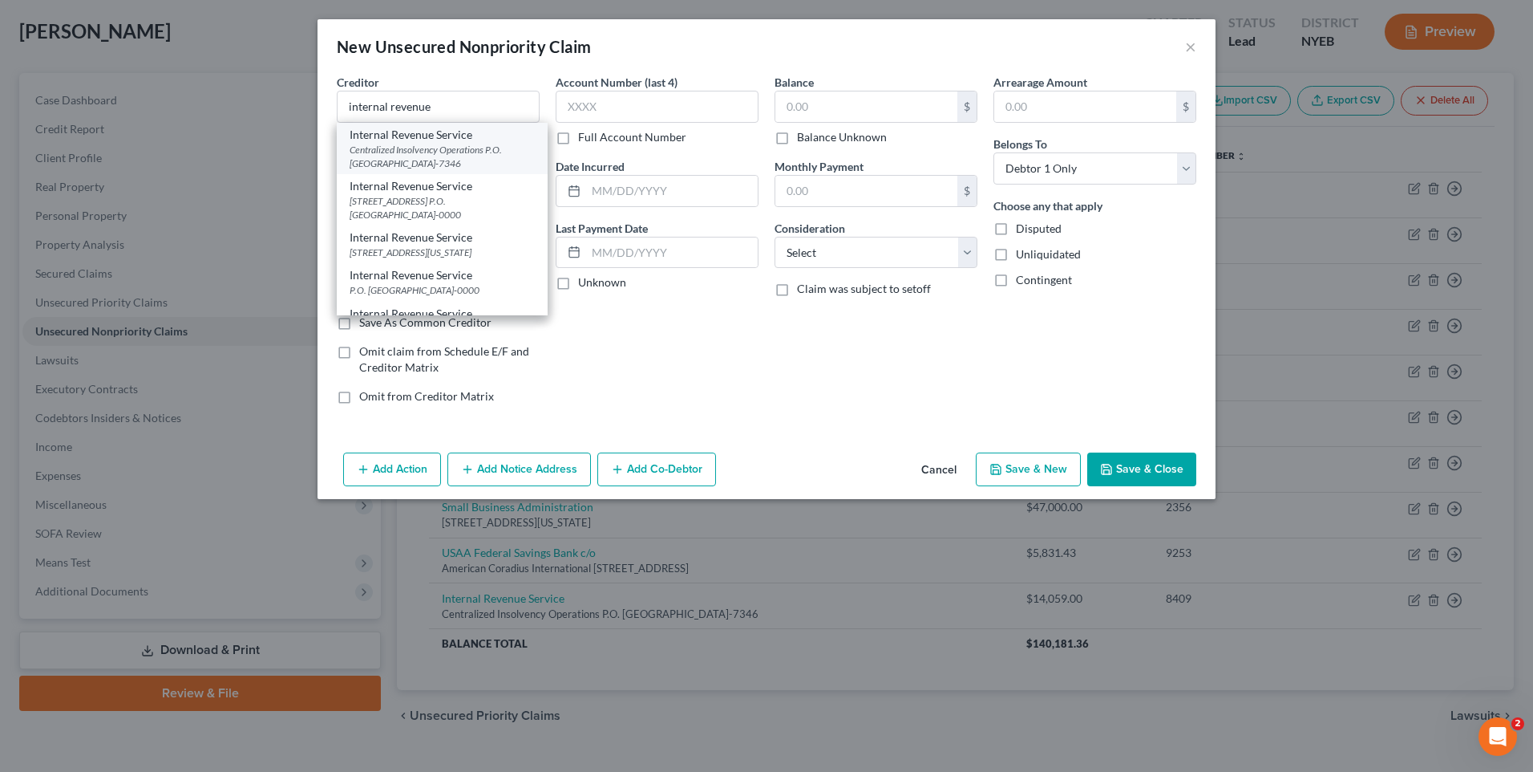
select select "39"
type input "19101-7346"
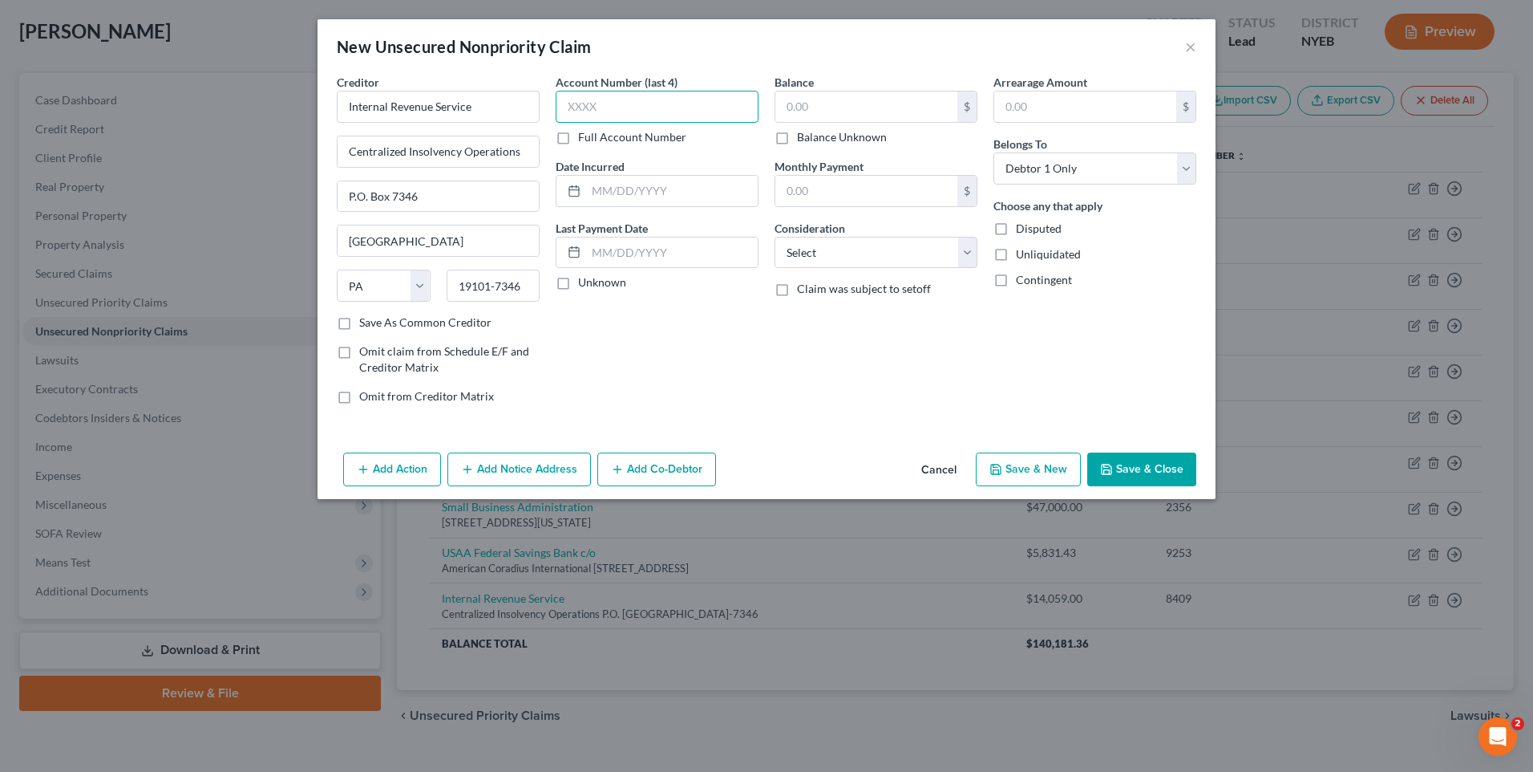
click at [631, 103] on input "text" at bounding box center [657, 107] width 203 height 32
type input "8409"
click at [673, 198] on input "text" at bounding box center [672, 191] width 172 height 30
type input "[DATE]"
click at [876, 115] on input "text" at bounding box center [867, 106] width 182 height 30
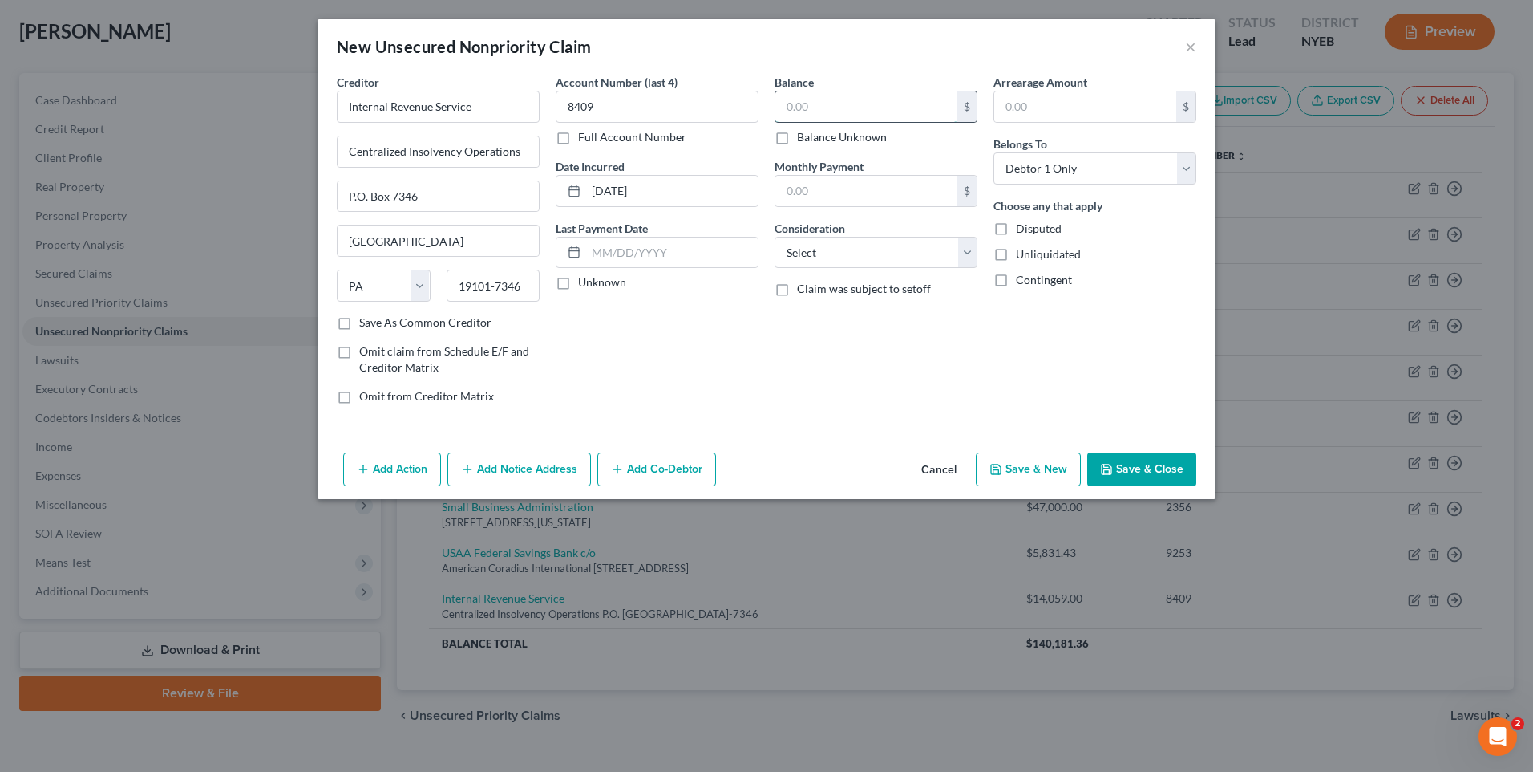
click at [857, 103] on input "text" at bounding box center [867, 106] width 182 height 30
type input "12,567.00"
click at [1053, 468] on button "Save & New" at bounding box center [1028, 469] width 105 height 34
select select "0"
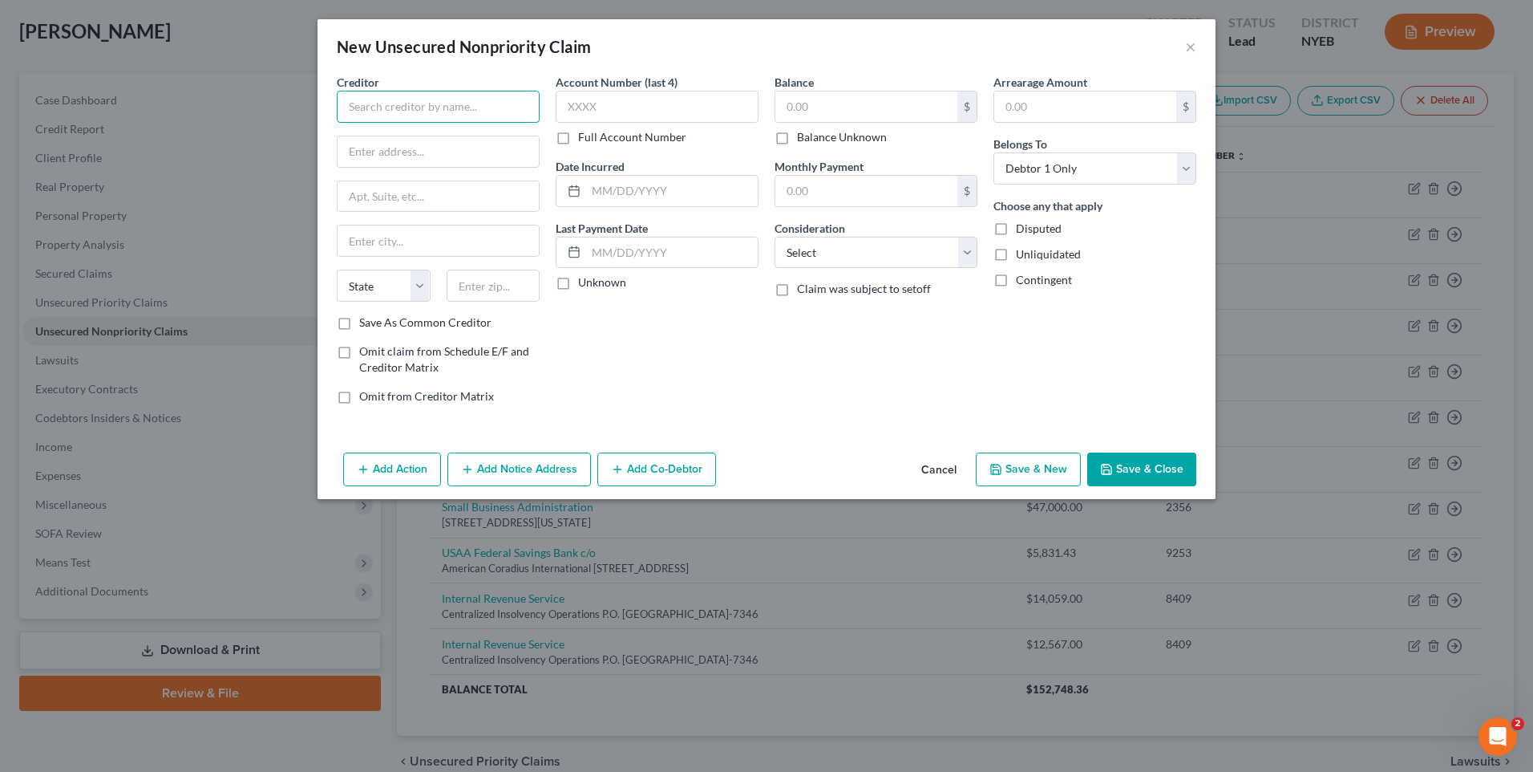
click at [414, 115] on input "text" at bounding box center [438, 107] width 203 height 32
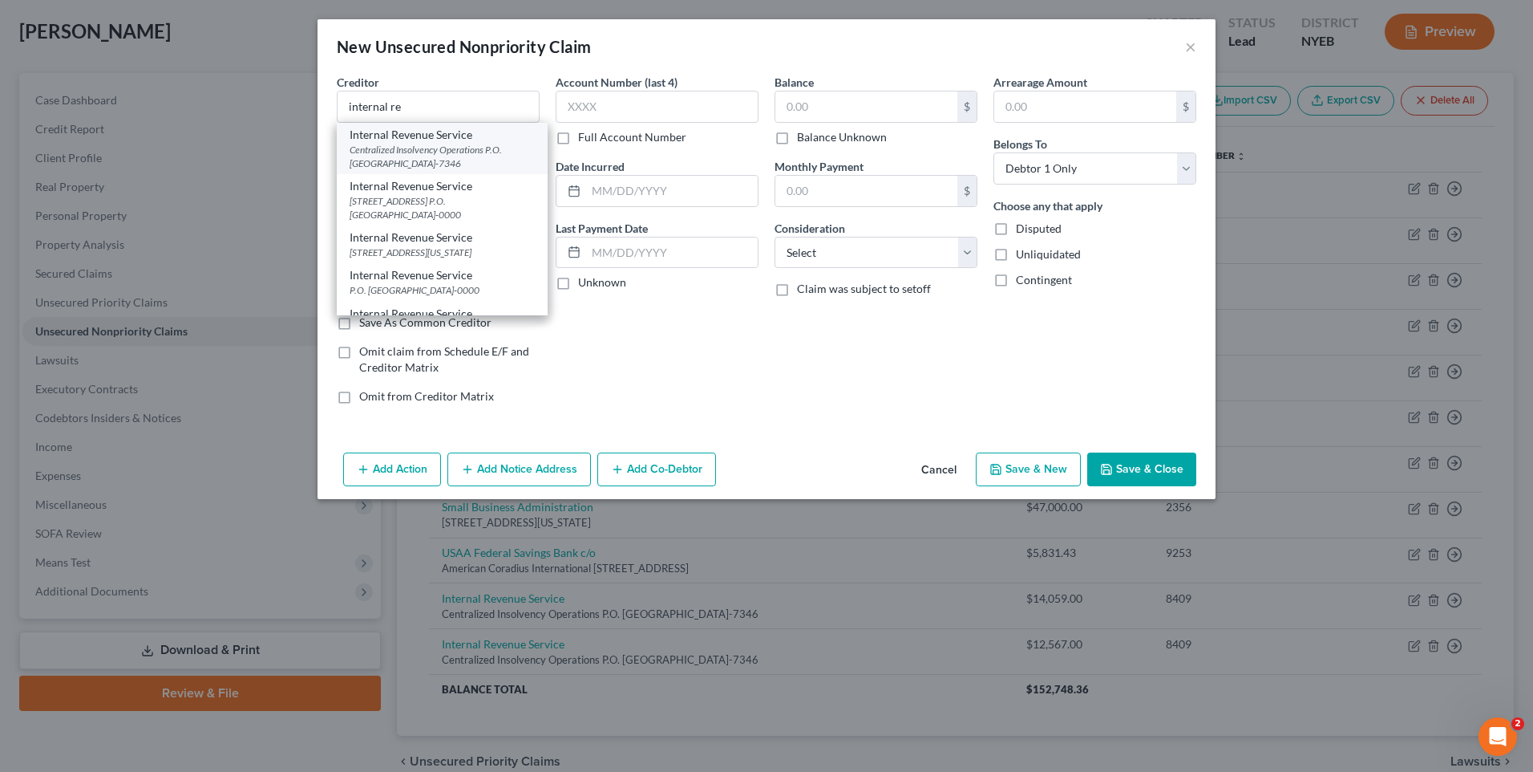
click at [411, 147] on div "Centralized Insolvency Operations P.O. [GEOGRAPHIC_DATA]-7346" at bounding box center [442, 156] width 185 height 27
type input "Internal Revenue Service"
type input "Centralized Insolvency Operations"
type input "P.O. Box 7346"
type input "[GEOGRAPHIC_DATA]"
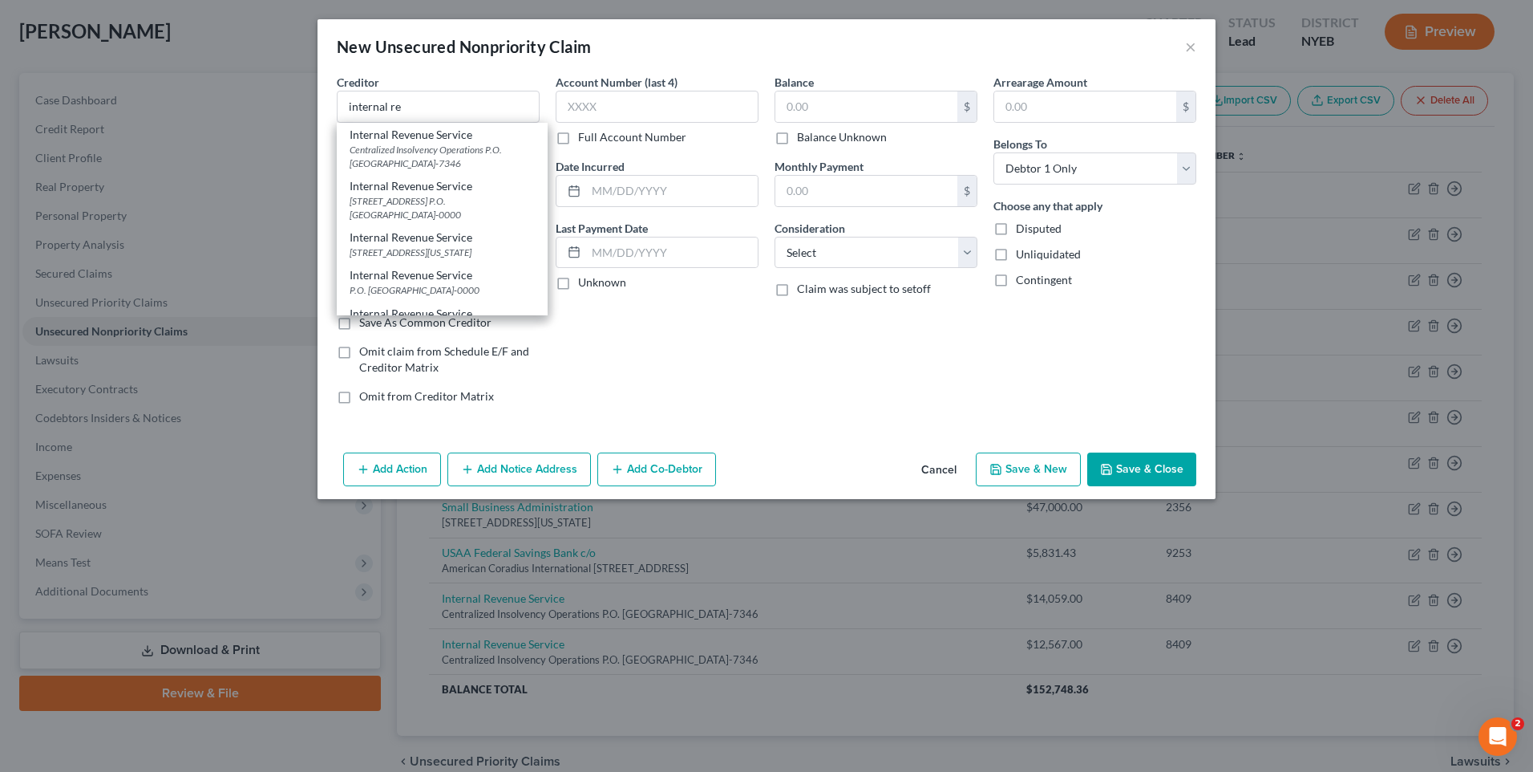
select select "39"
type input "19101-7346"
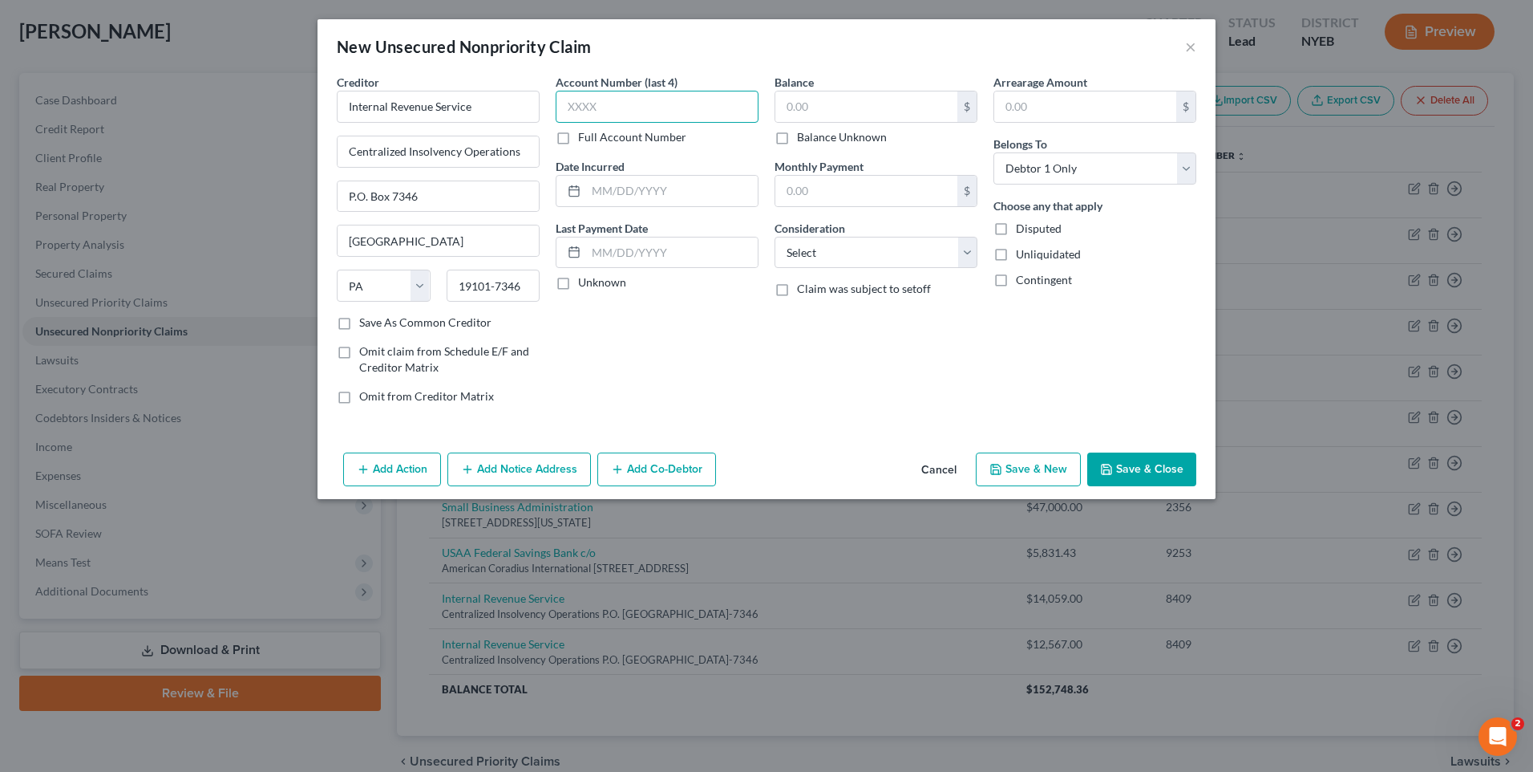
click at [629, 110] on input "text" at bounding box center [657, 107] width 203 height 32
type input "8409"
click at [610, 193] on input "text" at bounding box center [672, 191] width 172 height 30
type input "[DATE]"
click at [807, 108] on input "text" at bounding box center [867, 106] width 182 height 30
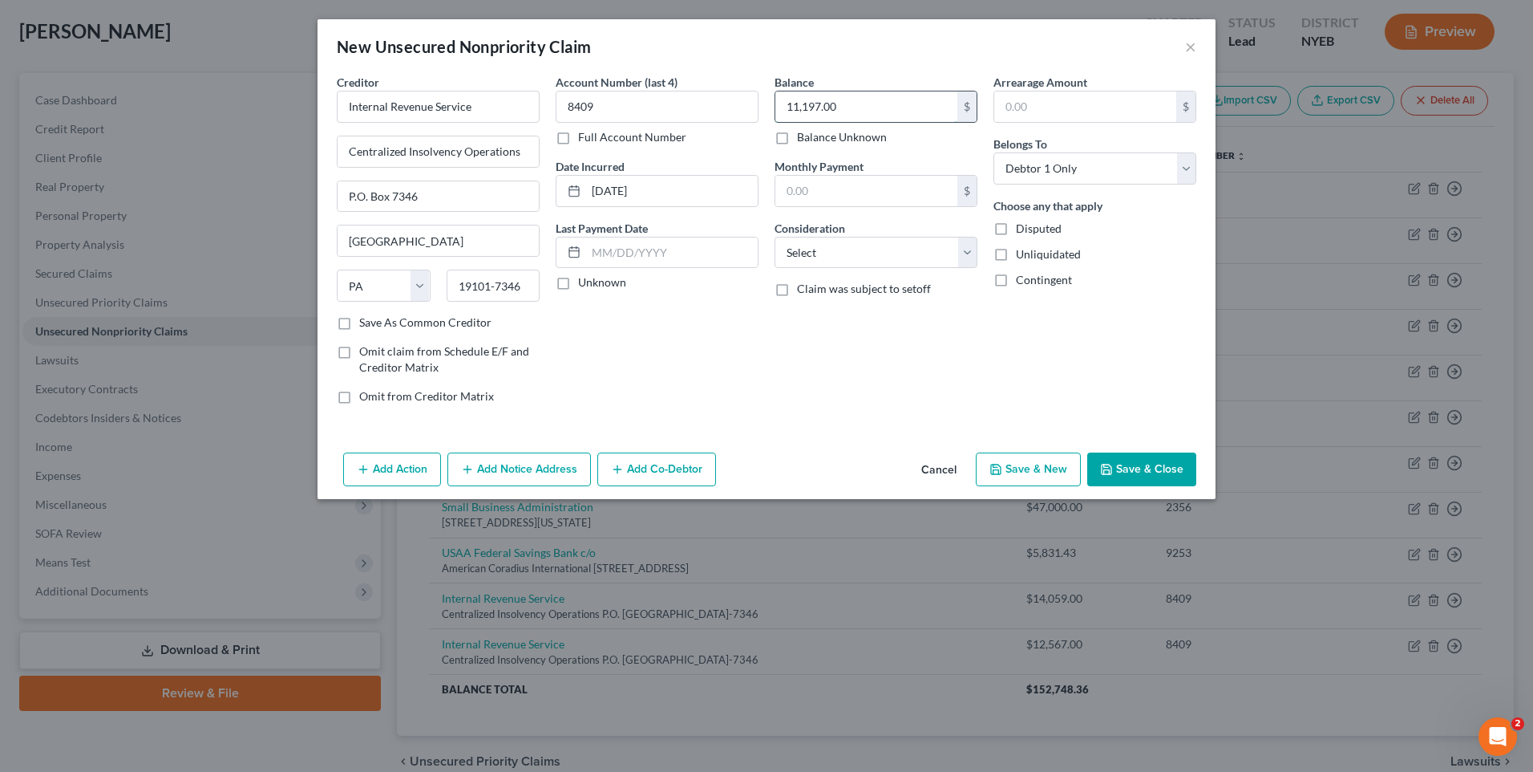
type input "11,197.00"
click at [1055, 467] on button "Save & New" at bounding box center [1028, 469] width 105 height 34
select select "0"
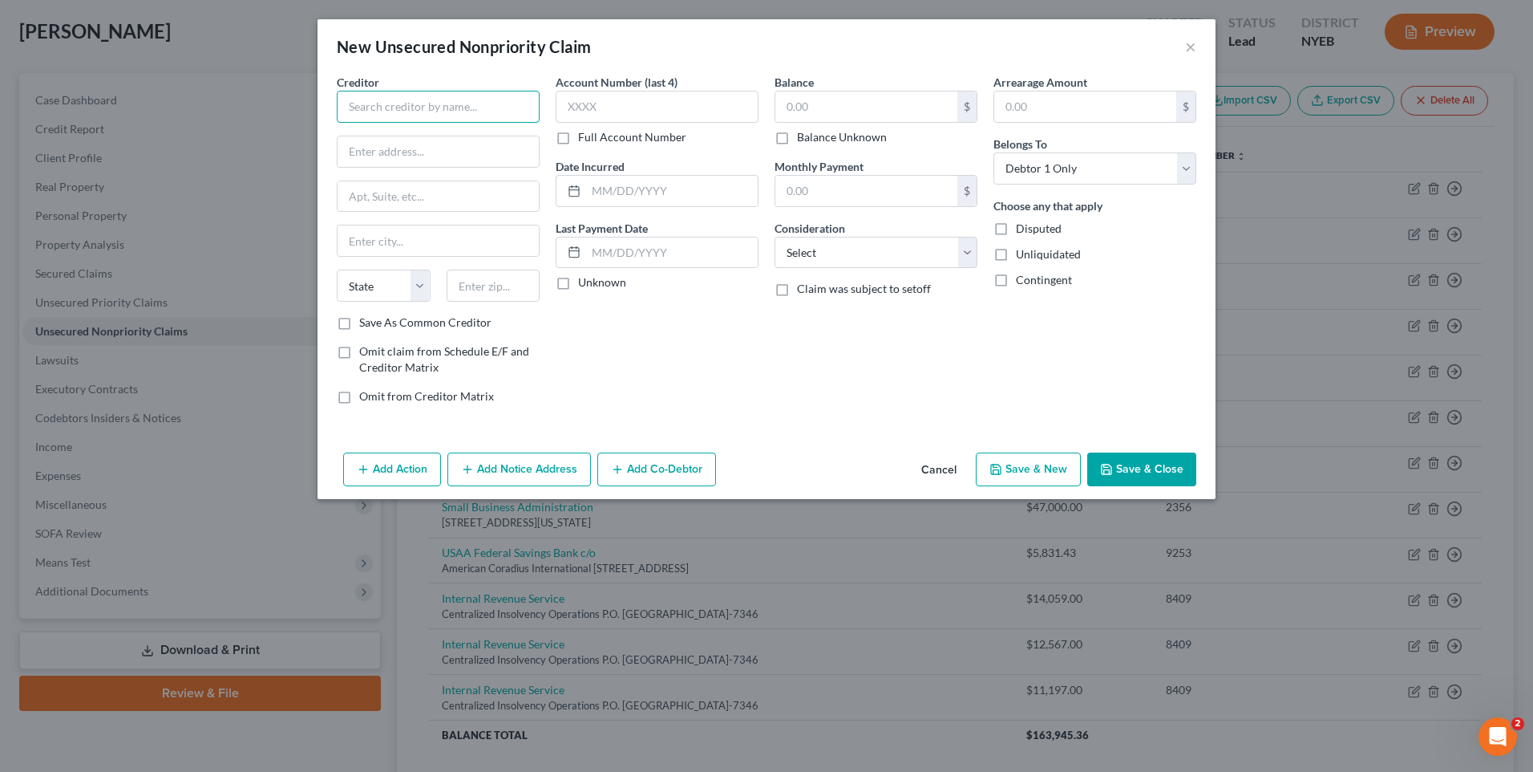
click at [474, 104] on input "text" at bounding box center [438, 107] width 203 height 32
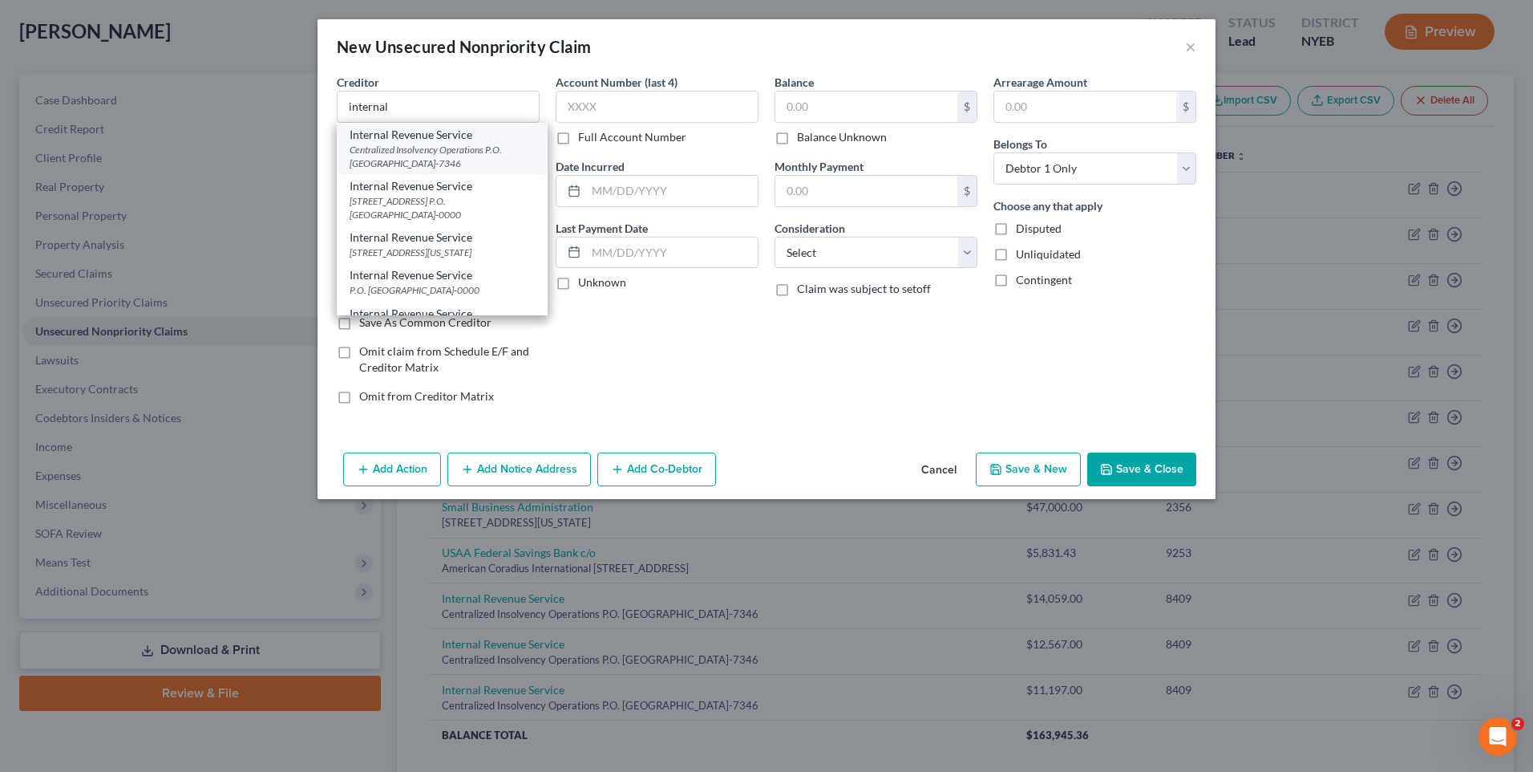
click at [433, 148] on div "Centralized Insolvency Operations P.O. [GEOGRAPHIC_DATA]-7346" at bounding box center [442, 156] width 185 height 27
type input "Internal Revenue Service"
type input "Centralized Insolvency Operations"
type input "P.O. Box 7346"
type input "[GEOGRAPHIC_DATA]"
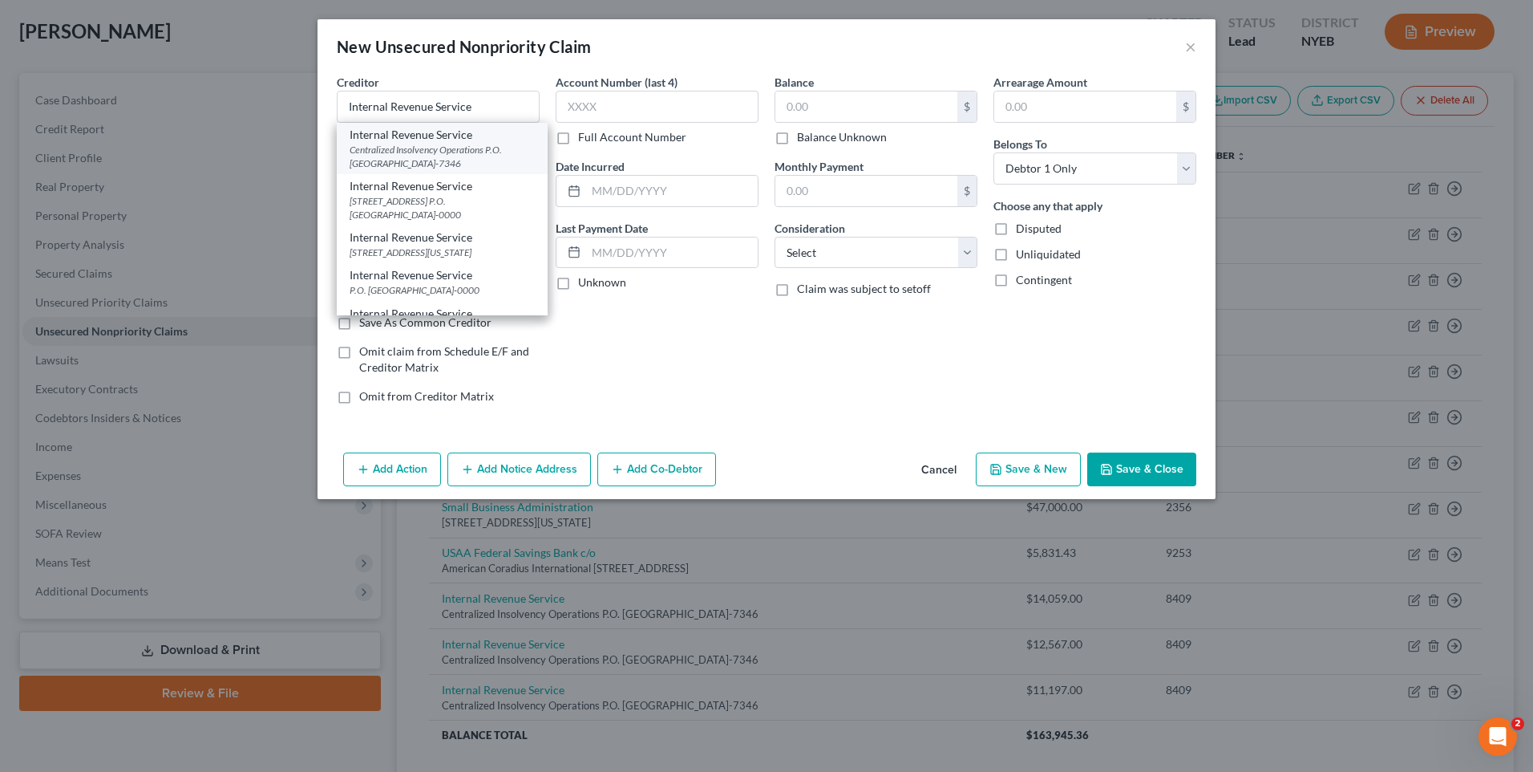
select select "39"
type input "19101-7346"
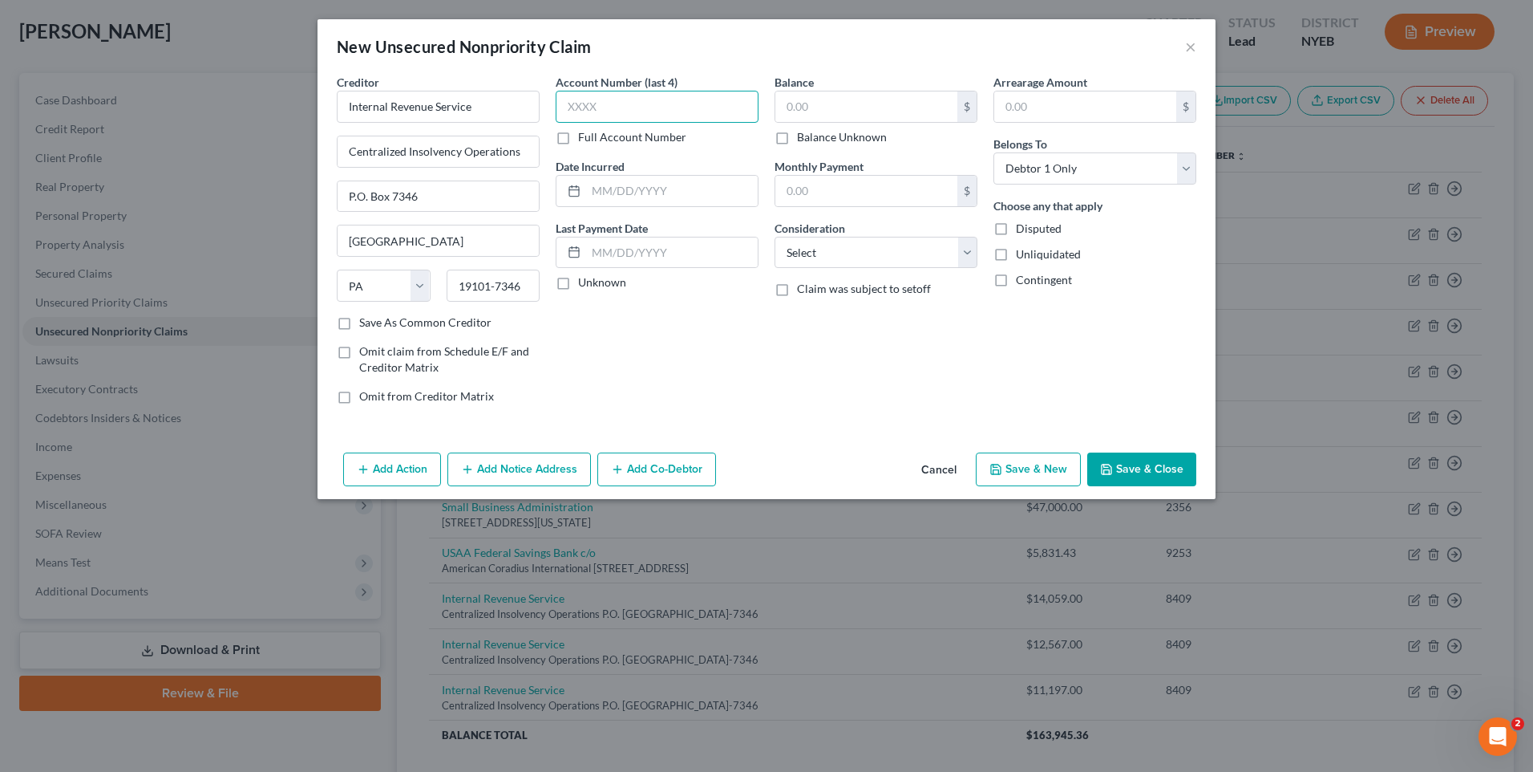
click at [596, 104] on input "text" at bounding box center [657, 107] width 203 height 32
type input "8409"
click at [668, 190] on input "text" at bounding box center [672, 191] width 172 height 30
type input "[DATE]"
click at [829, 103] on input "text" at bounding box center [867, 106] width 182 height 30
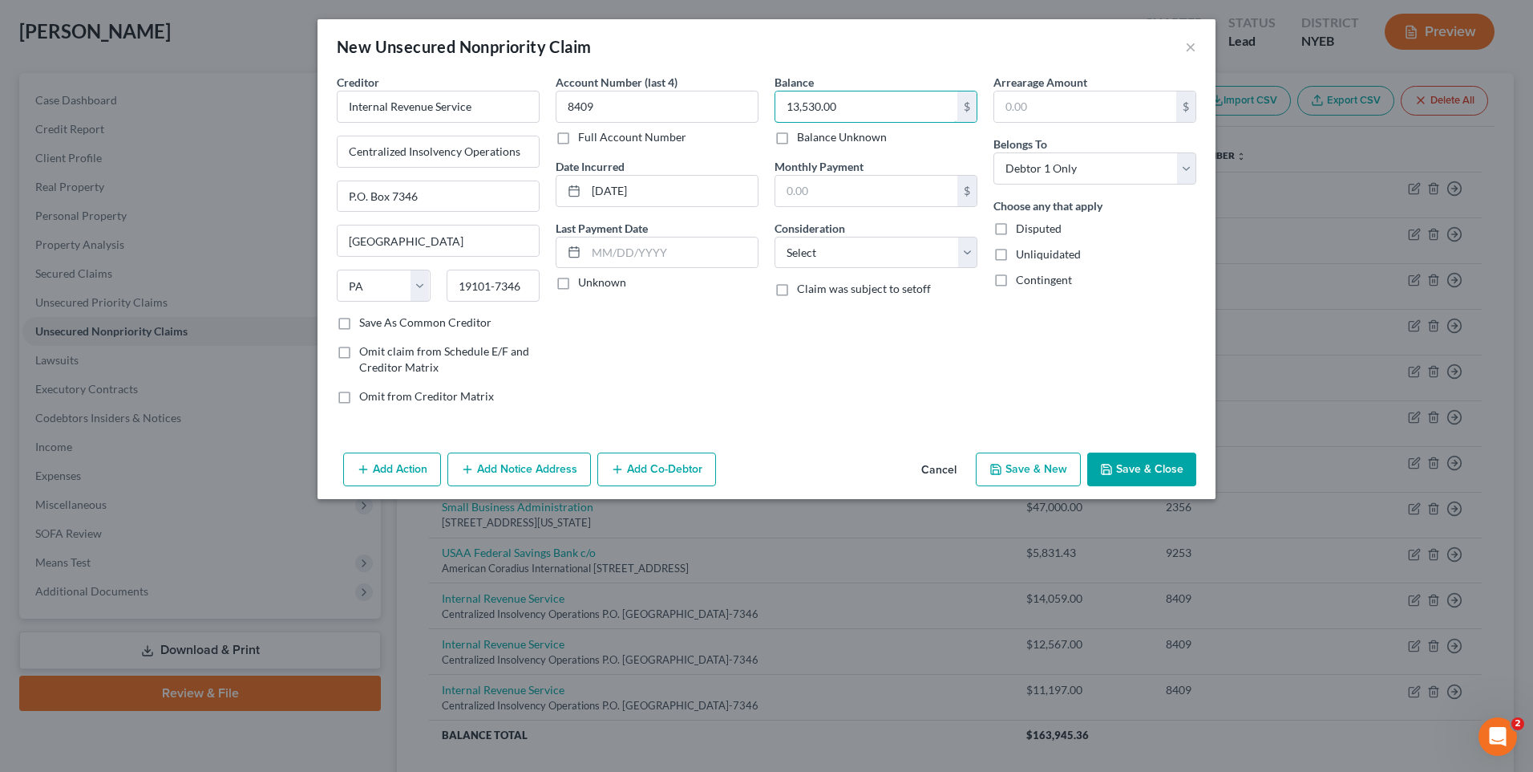
type input "13,530.00"
click at [1063, 465] on button "Save & New" at bounding box center [1028, 469] width 105 height 34
select select "0"
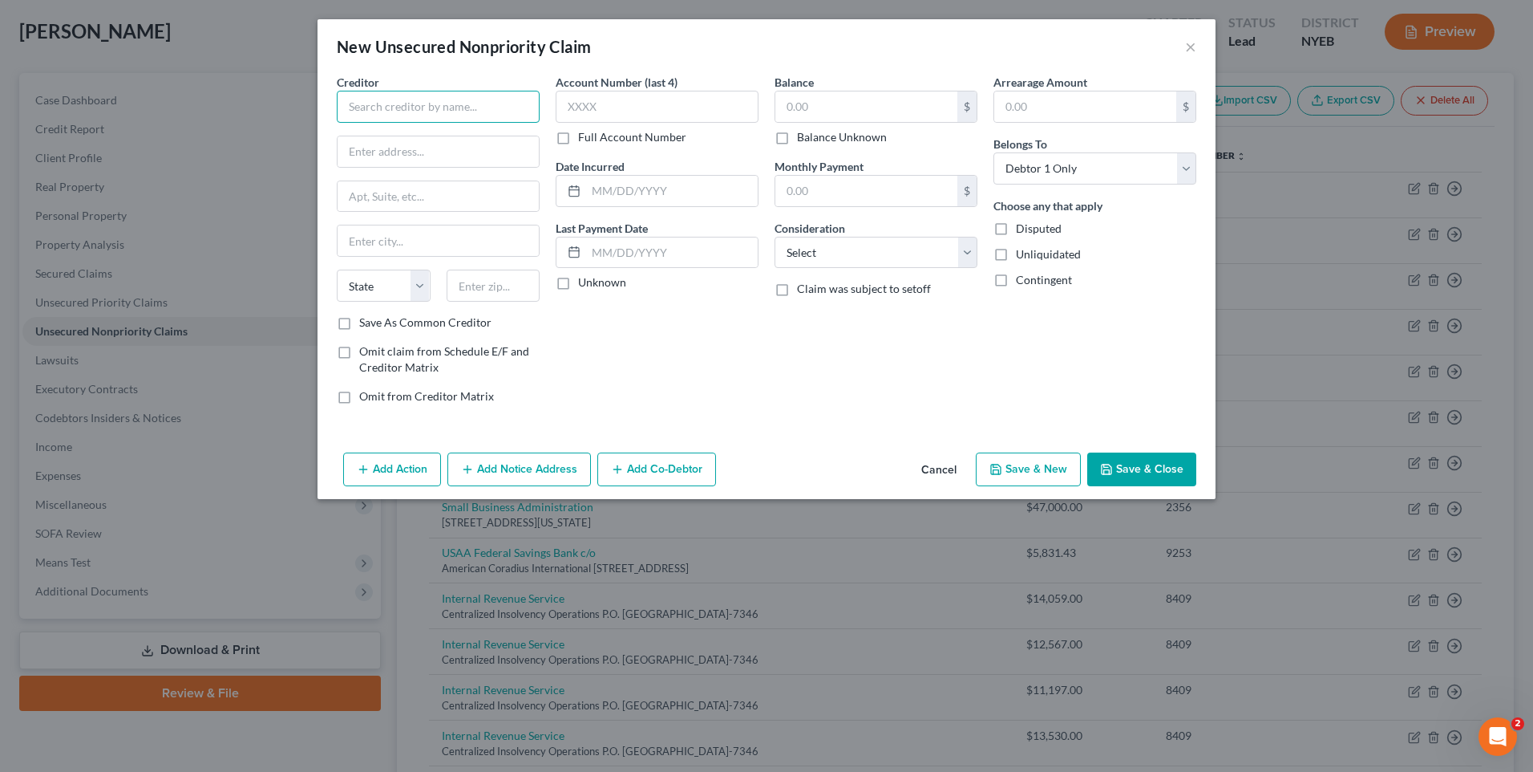
click at [435, 102] on input "text" at bounding box center [438, 107] width 203 height 32
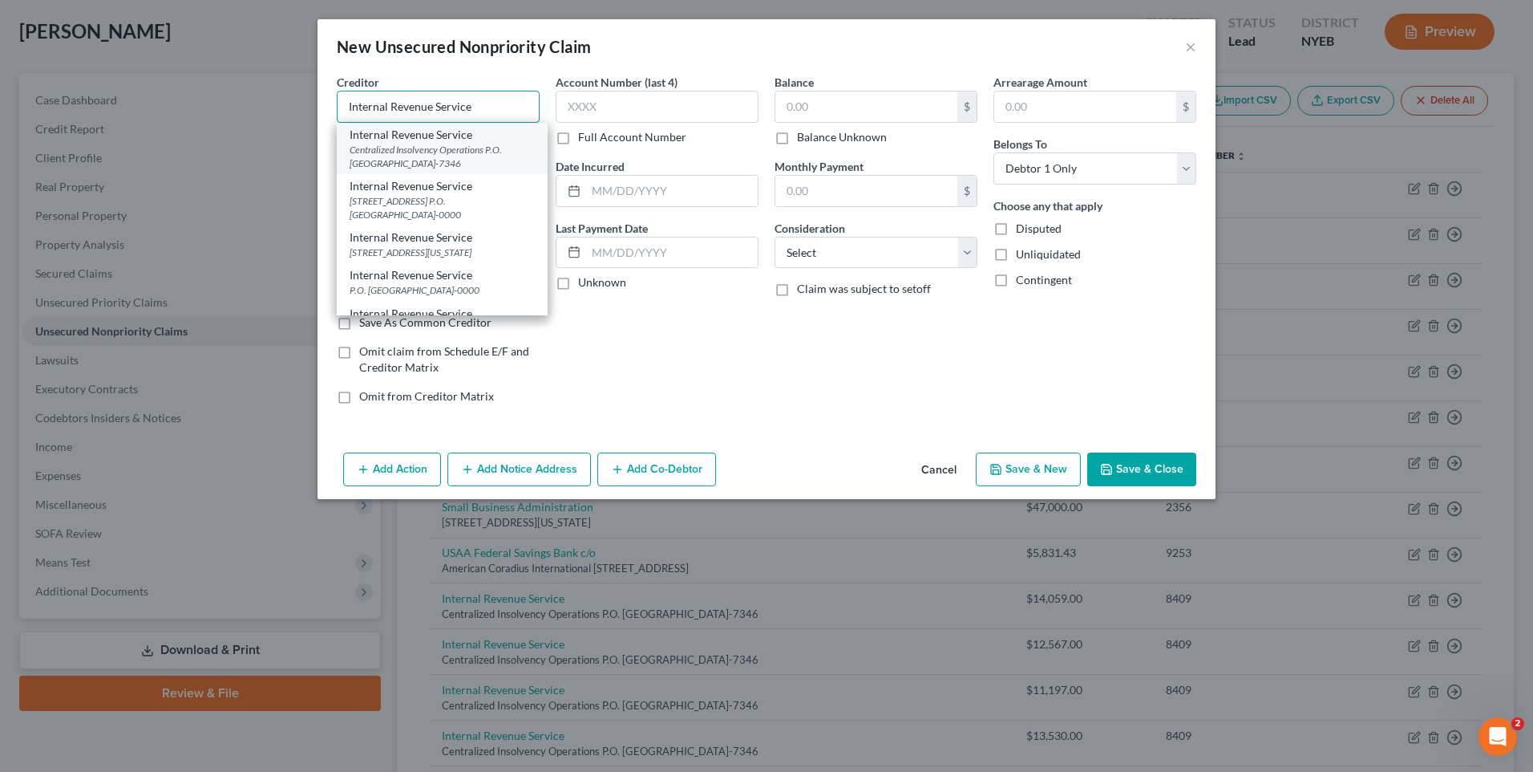
type input "Internal Revenue Service"
click at [429, 140] on div "Internal Revenue Service" at bounding box center [442, 135] width 185 height 16
type input "Centralized Insolvency Operations"
type input "P.O. Box 7346"
type input "[GEOGRAPHIC_DATA]"
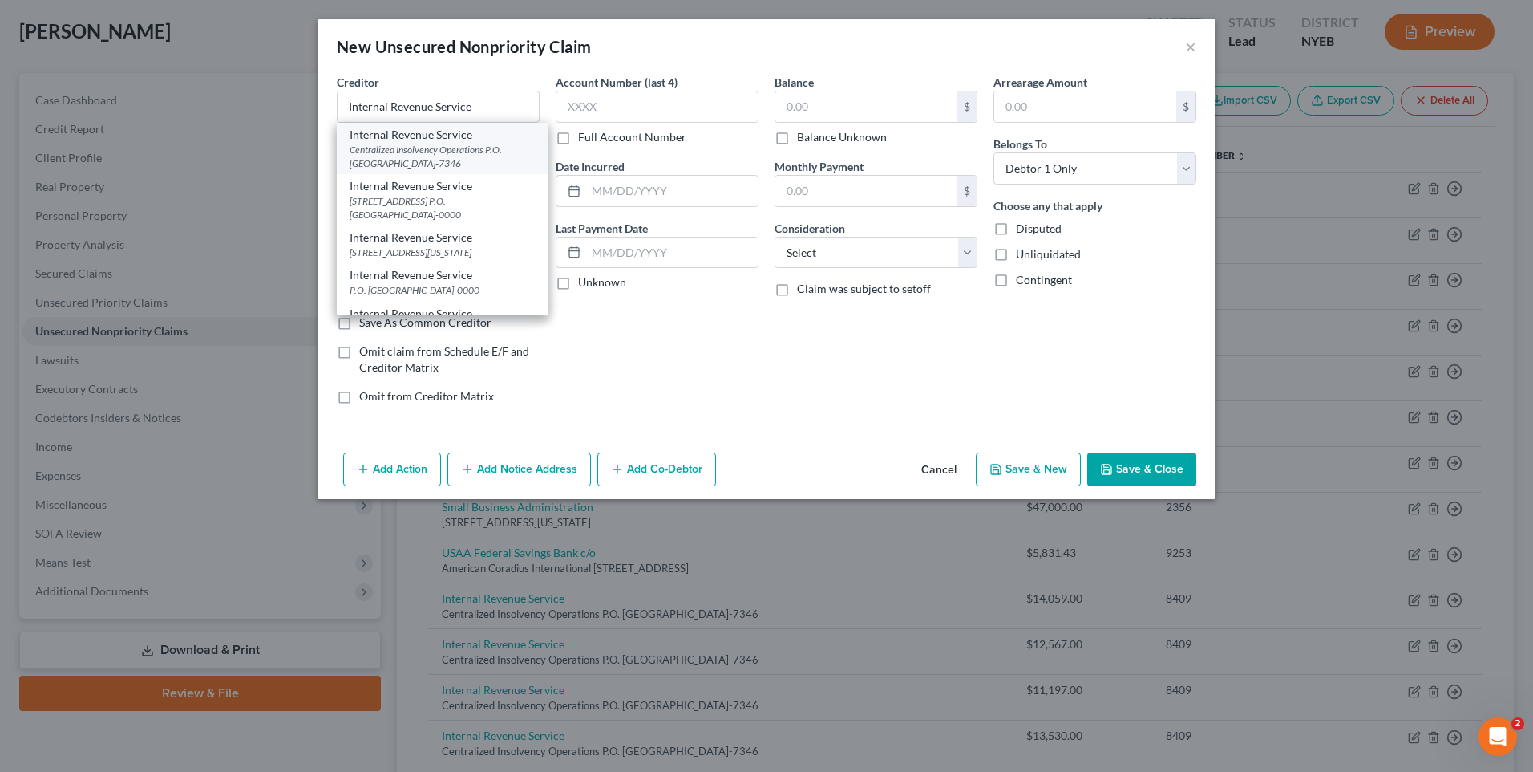
select select "39"
type input "19101-7346"
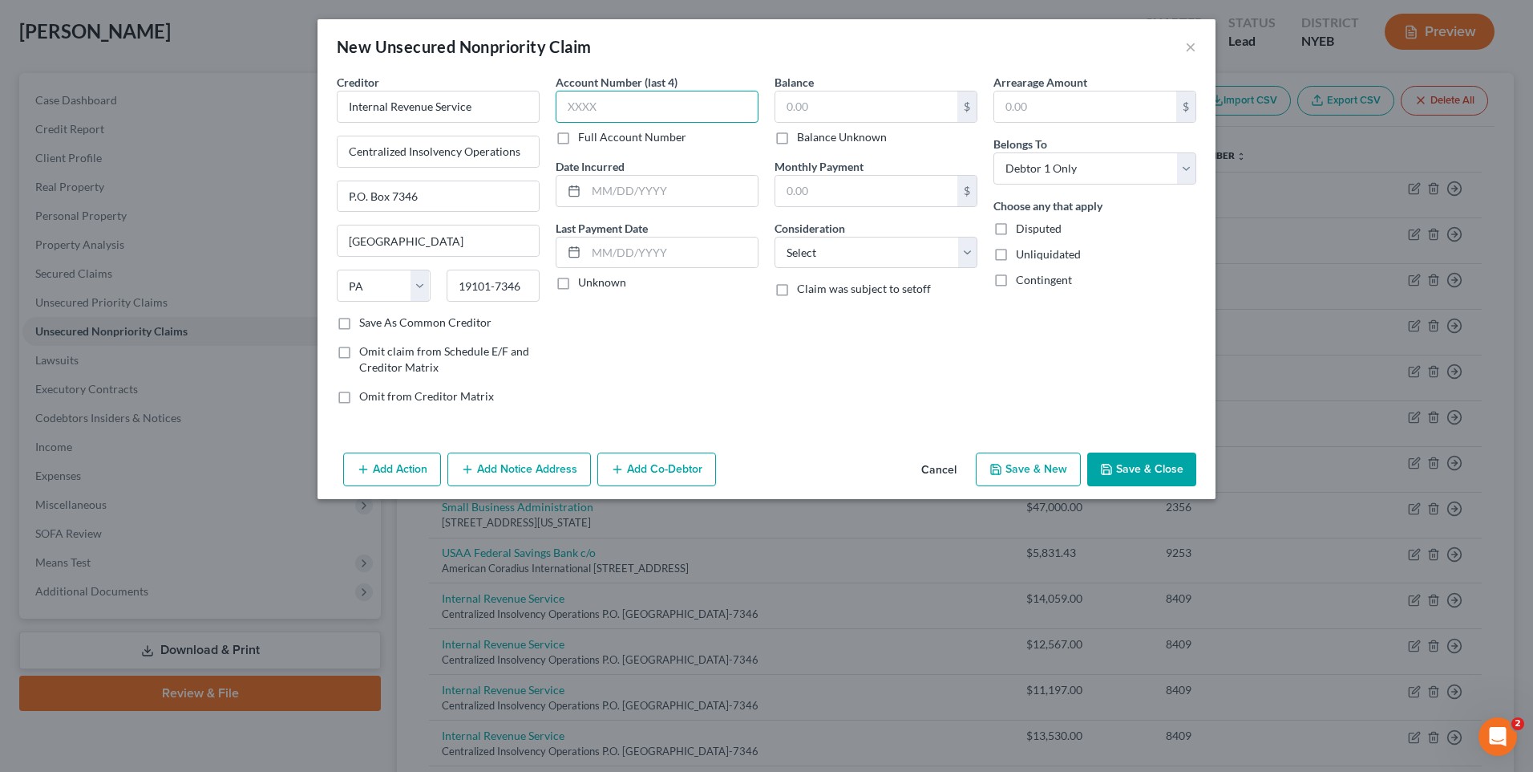
click at [643, 100] on input "text" at bounding box center [657, 107] width 203 height 32
type input "8409"
click at [833, 96] on input "text" at bounding box center [867, 106] width 182 height 30
type input "12,954.00"
click at [1146, 484] on button "Save & Close" at bounding box center [1141, 469] width 109 height 34
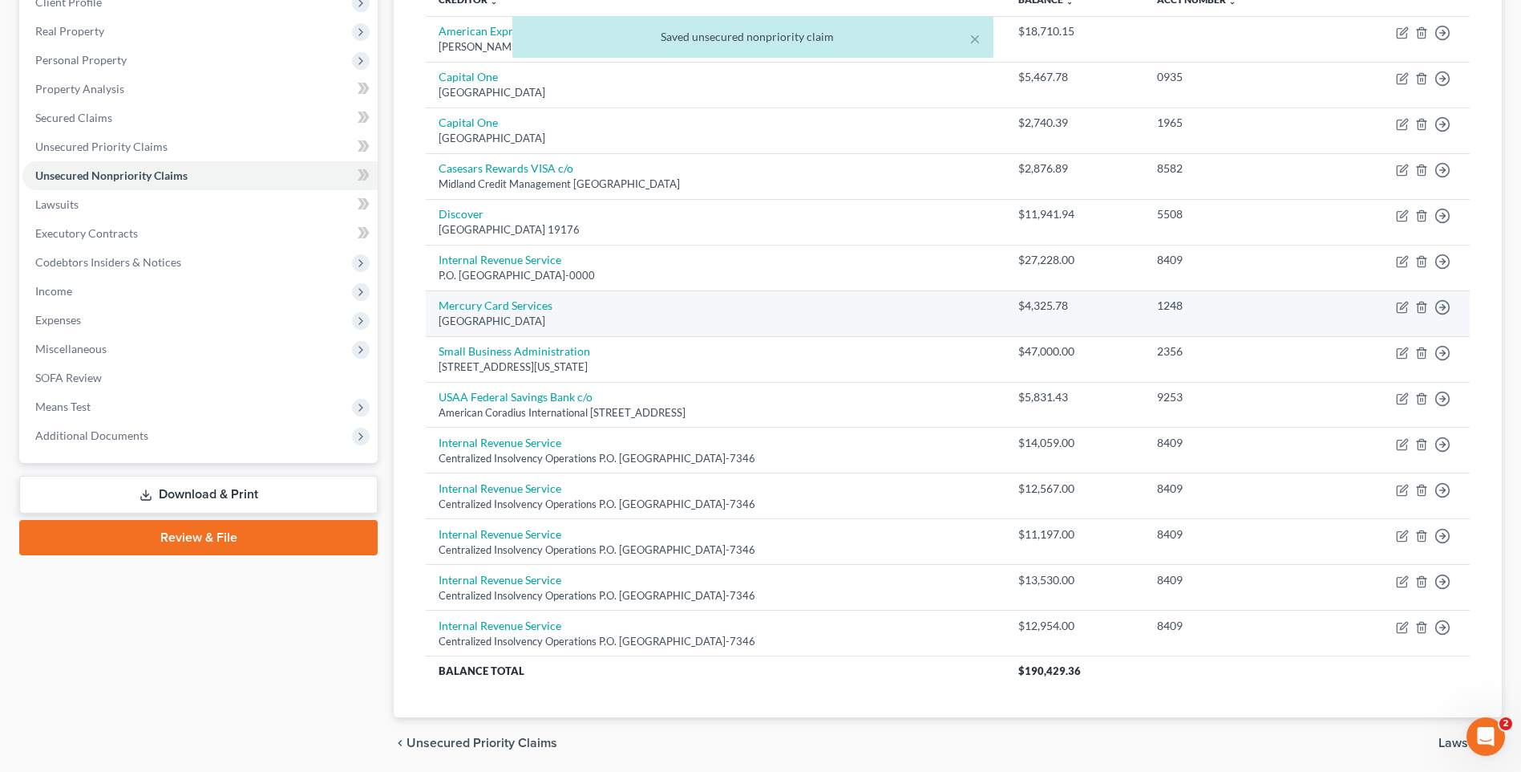
scroll to position [241, 0]
